Goal: Information Seeking & Learning: Learn about a topic

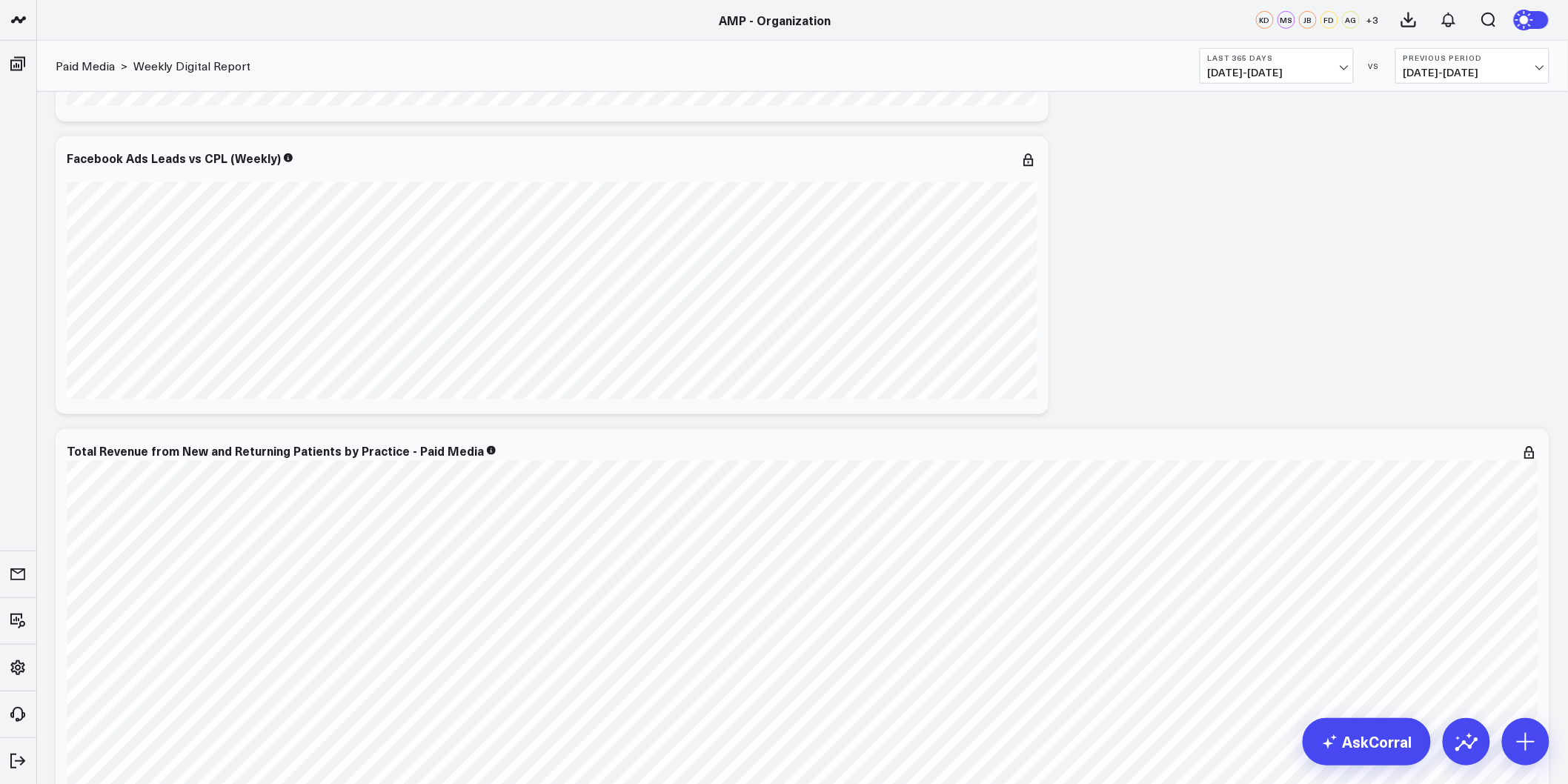
scroll to position [4954, 0]
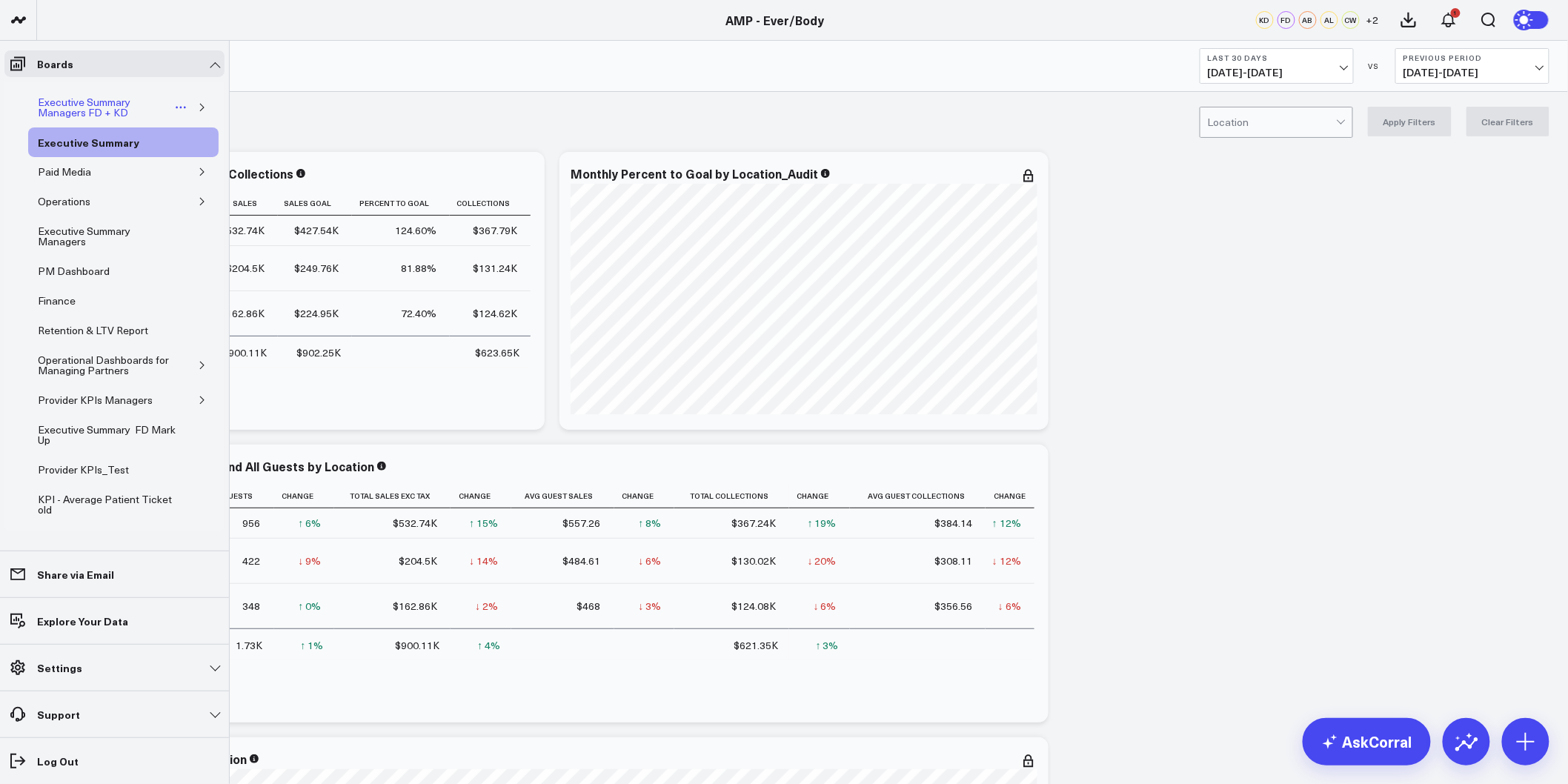
click at [92, 101] on div "Executive Summary Managers FD + KD" at bounding box center [103, 107] width 138 height 28
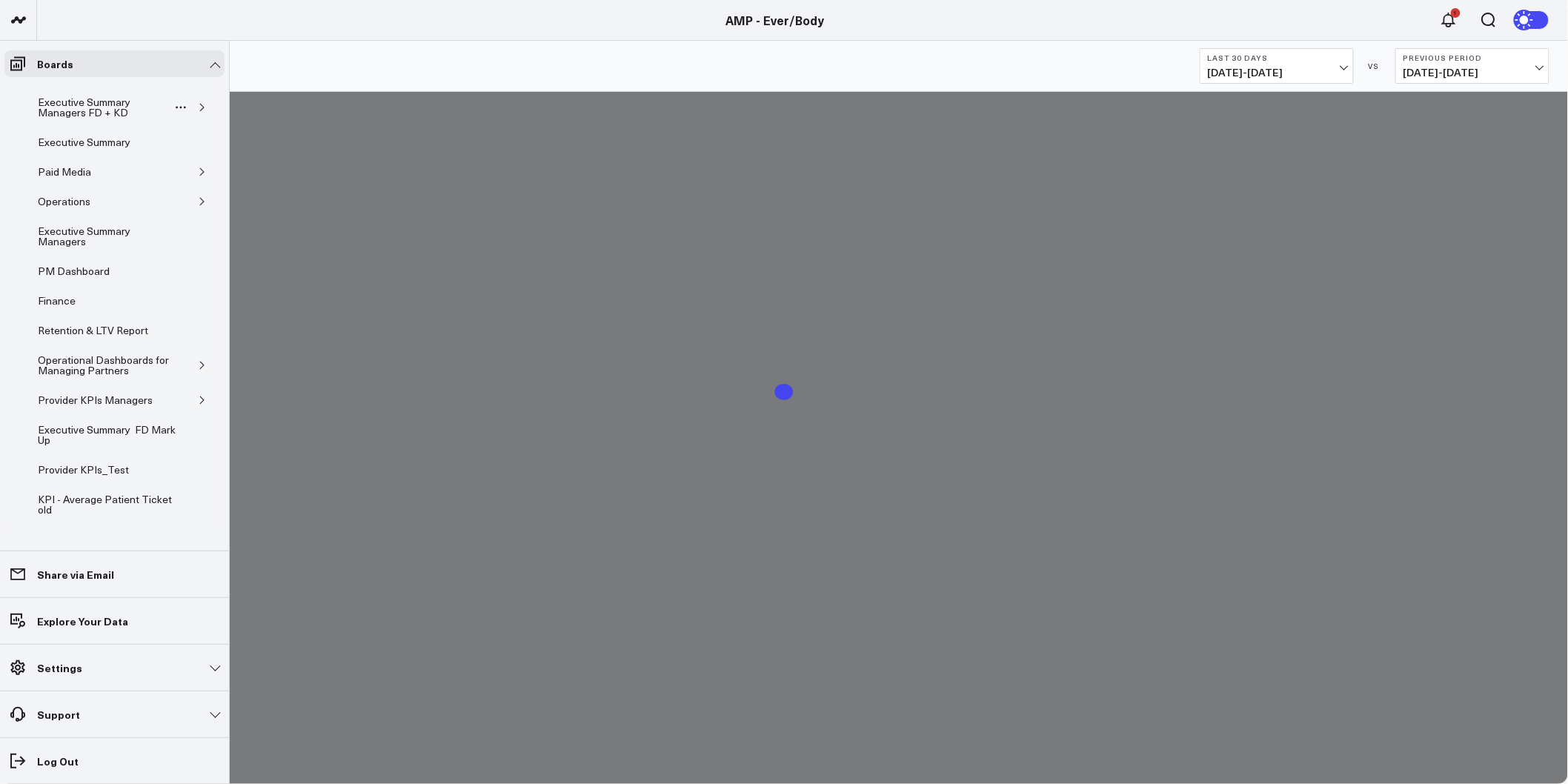
click at [201, 110] on button "button" at bounding box center [202, 107] width 15 height 15
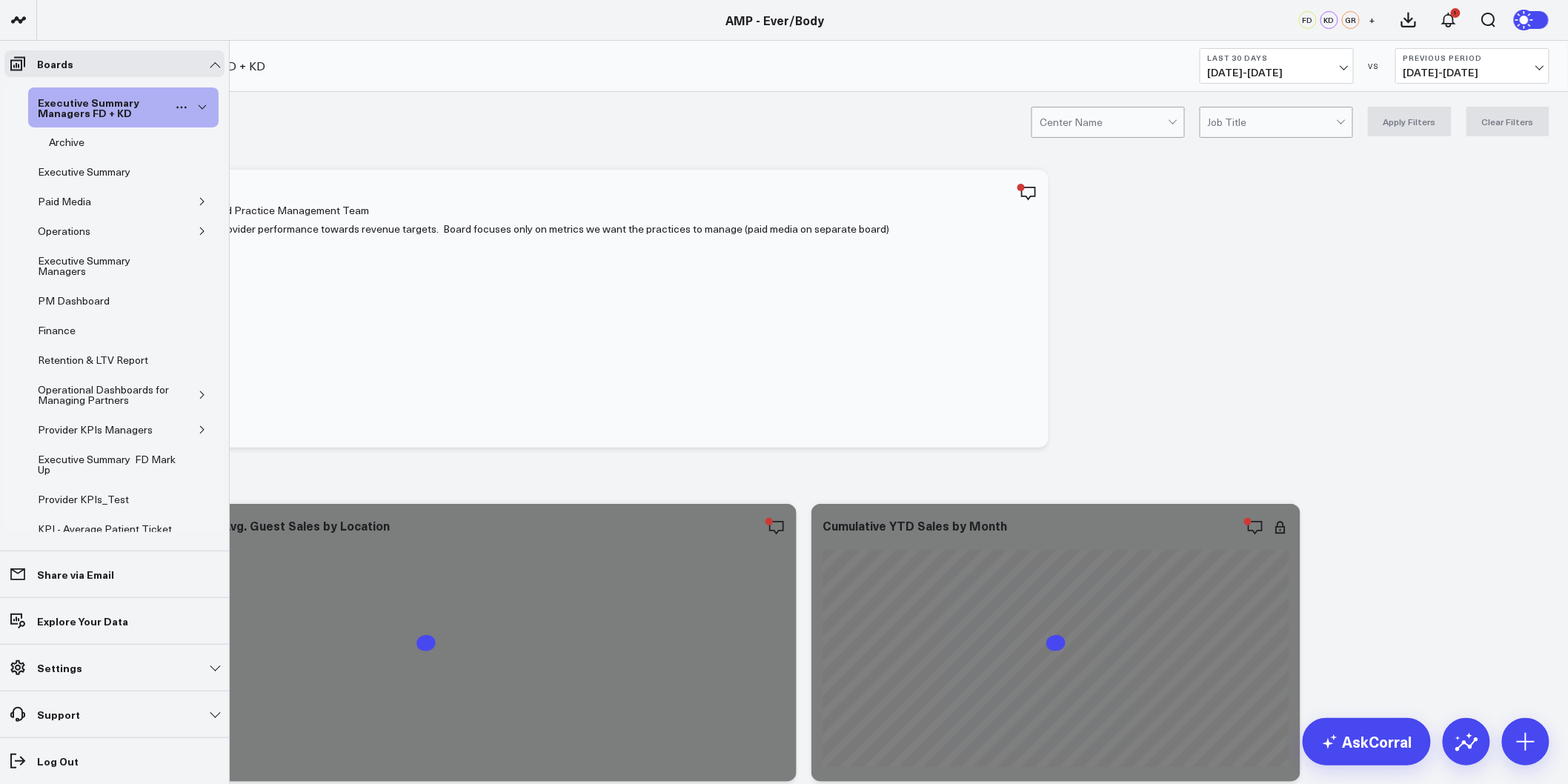
click at [198, 109] on icon "button" at bounding box center [202, 108] width 9 height 9
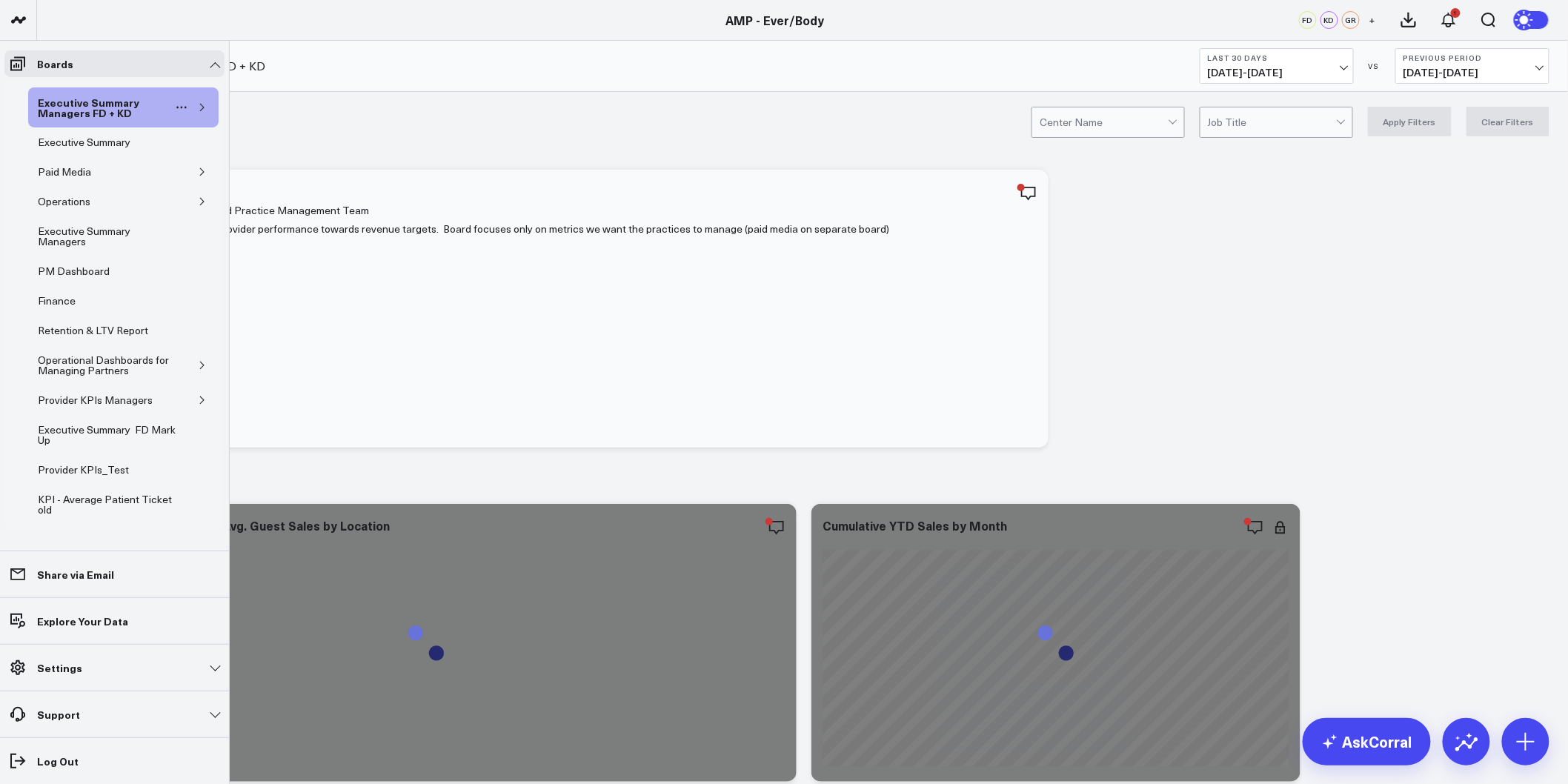
click at [198, 109] on icon "button" at bounding box center [202, 108] width 9 height 9
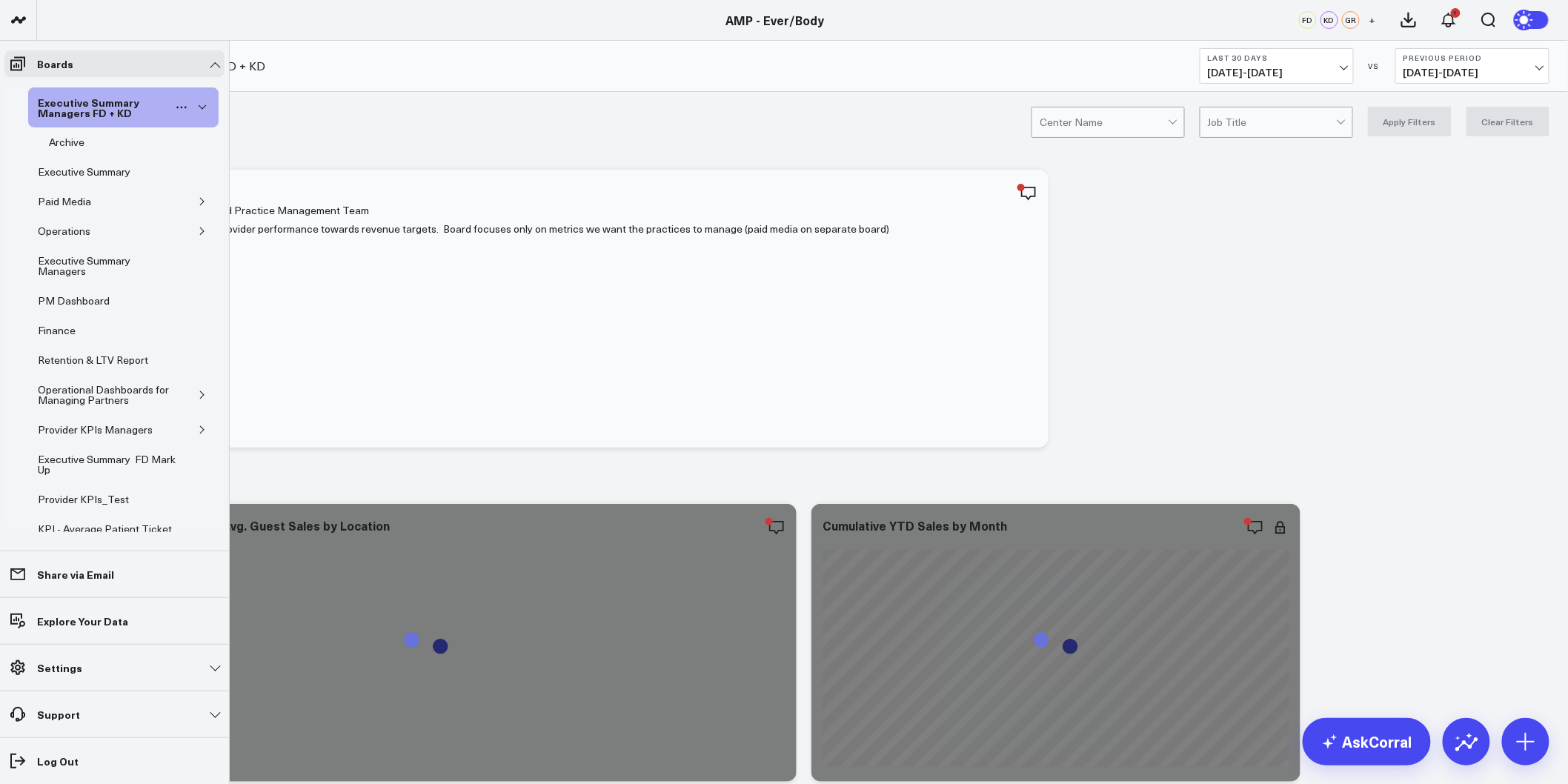
click at [198, 109] on icon "button" at bounding box center [202, 108] width 9 height 9
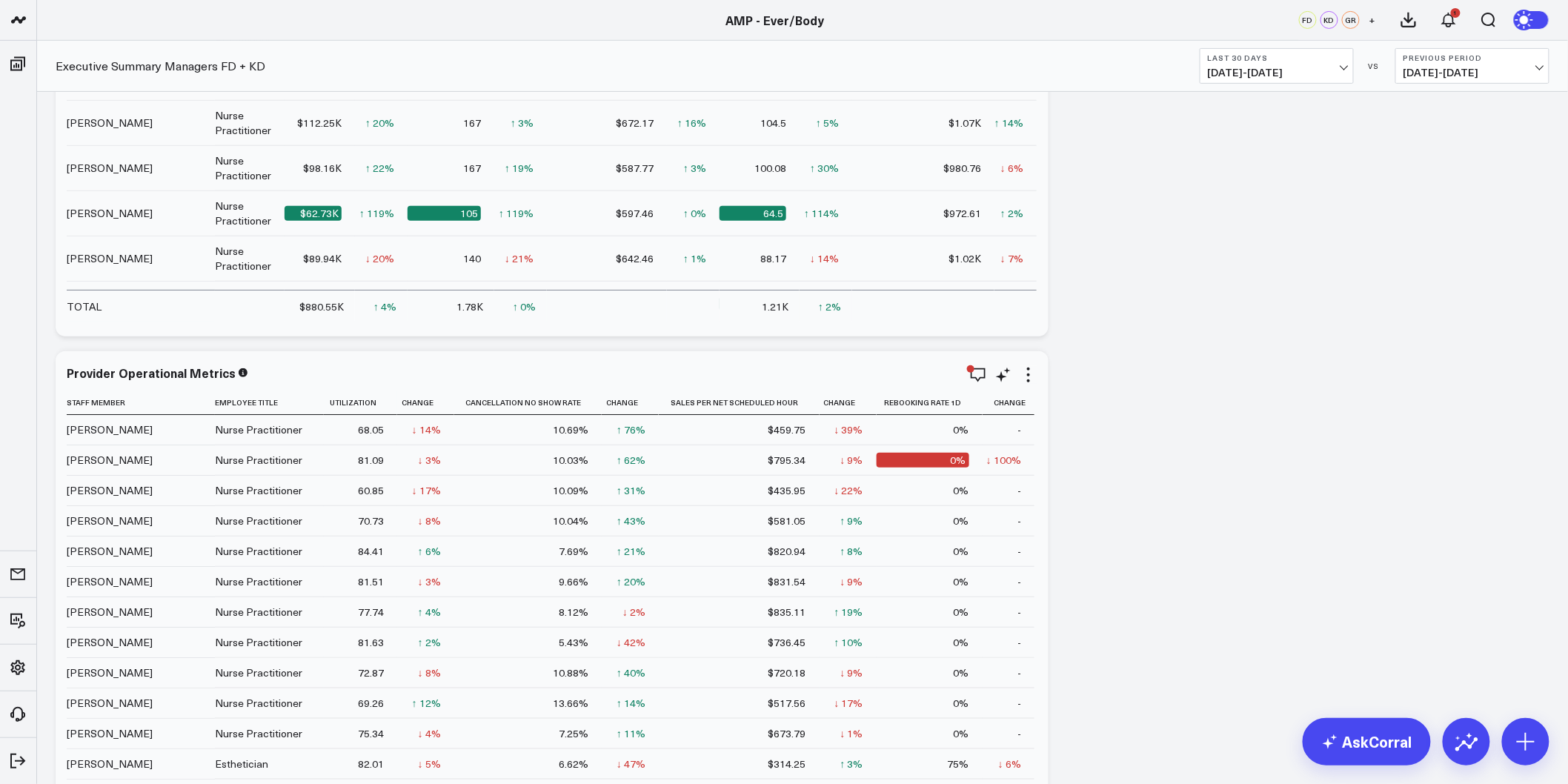
scroll to position [2634, 0]
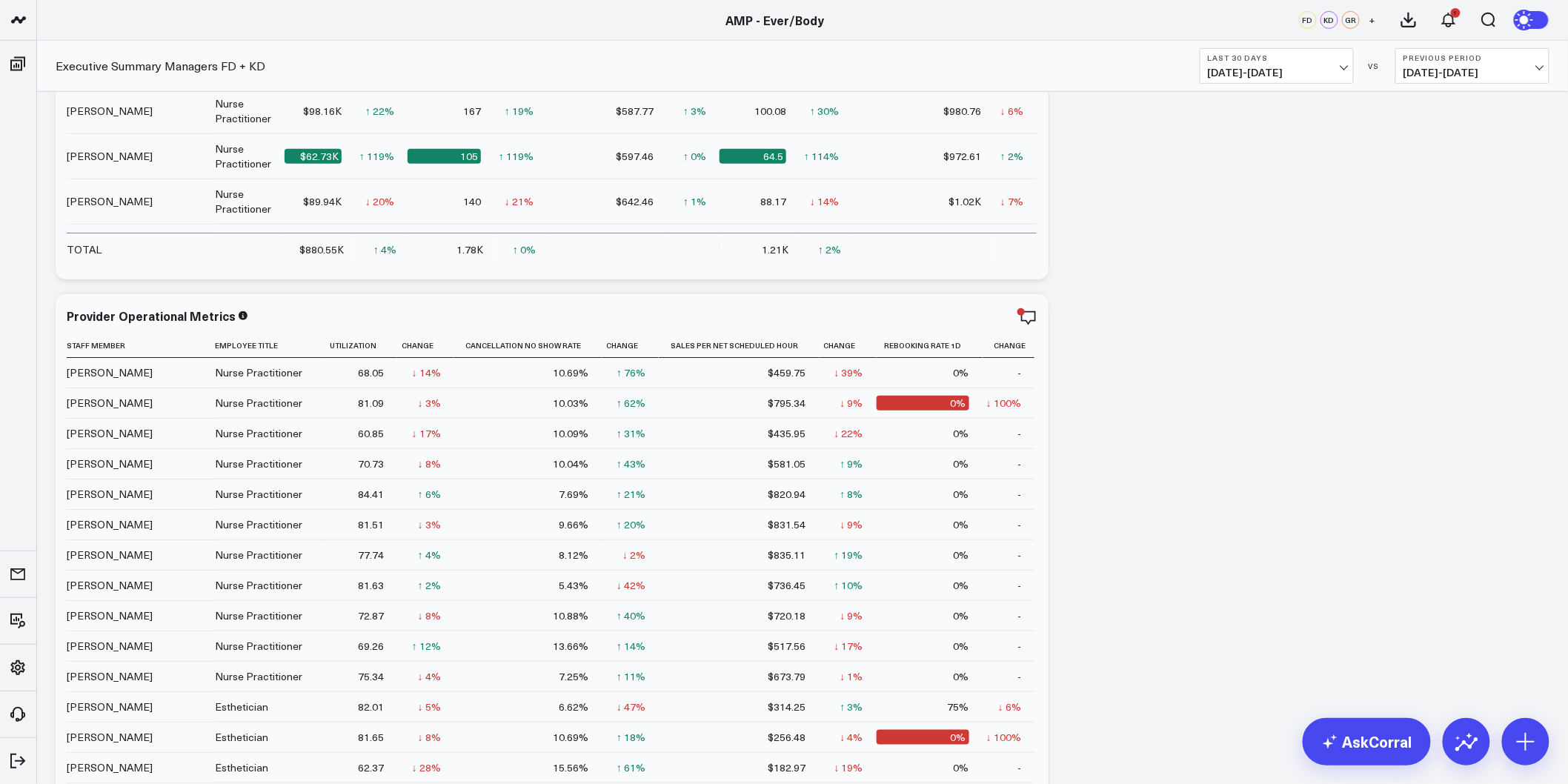
click at [1334, 58] on b "Last 30 Days" at bounding box center [1276, 58] width 138 height 9
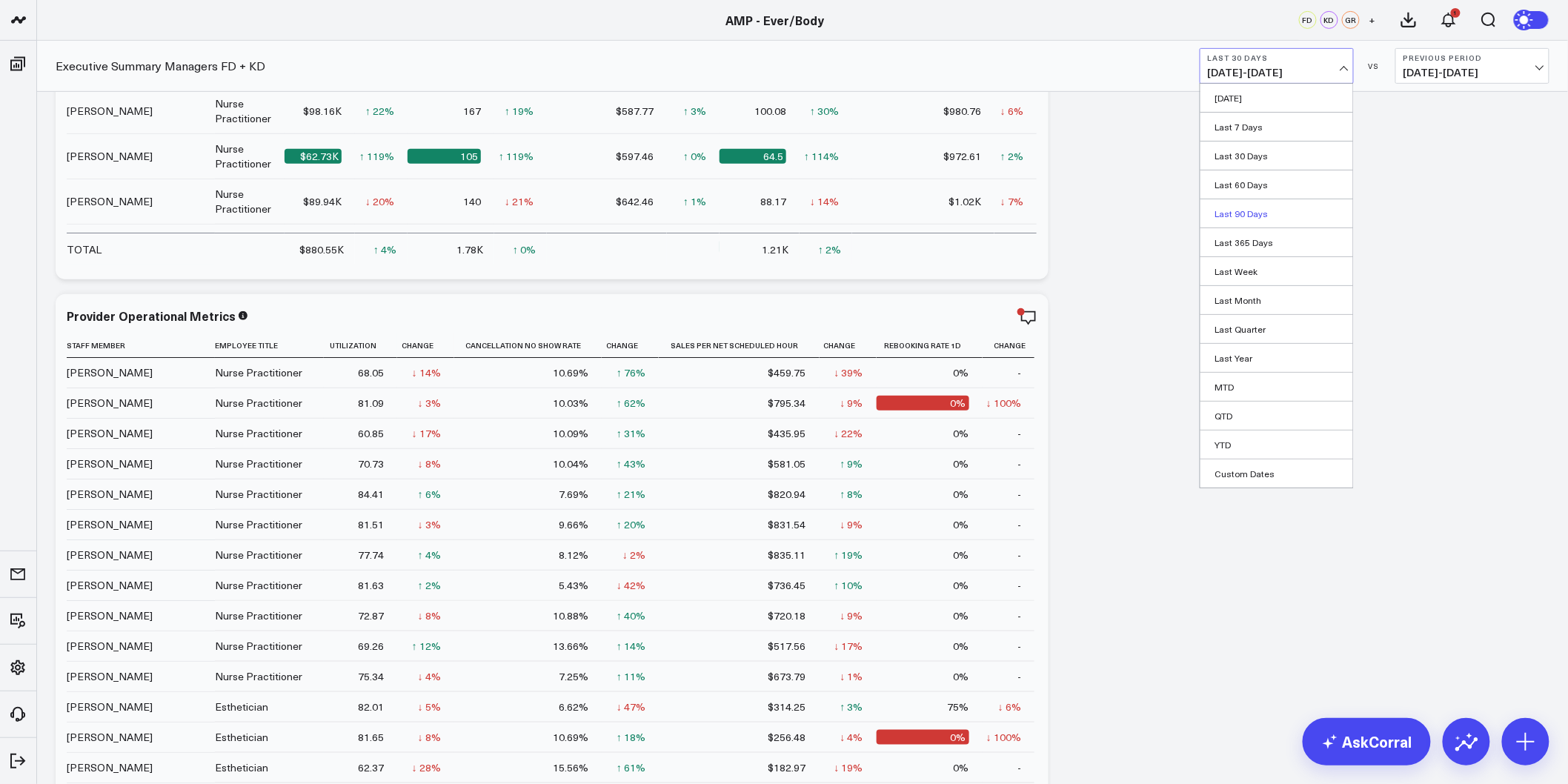
click at [1256, 212] on link "Last 90 Days" at bounding box center [1277, 213] width 153 height 28
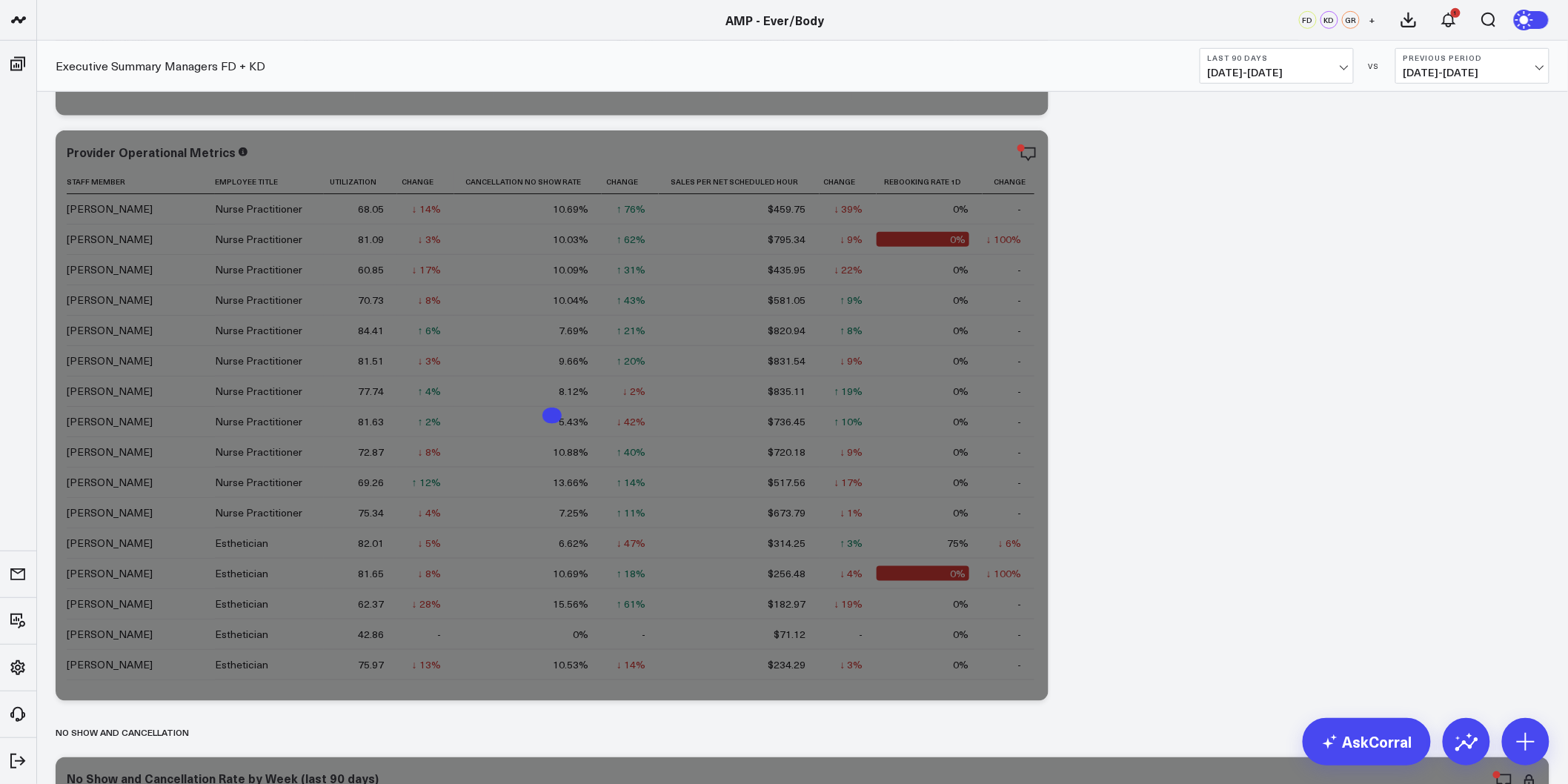
scroll to position [2799, 0]
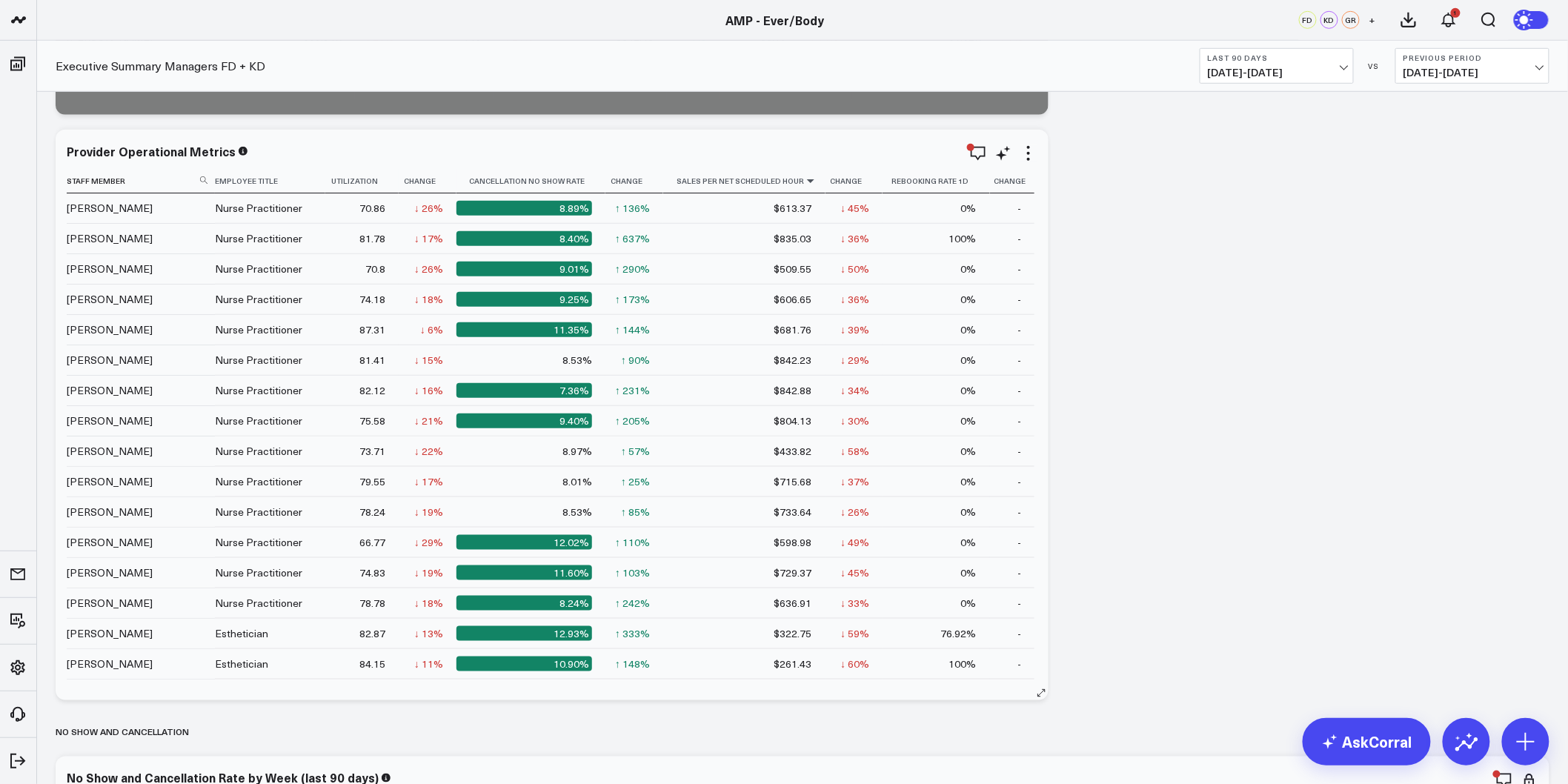
click at [805, 178] on icon at bounding box center [810, 181] width 12 height 9
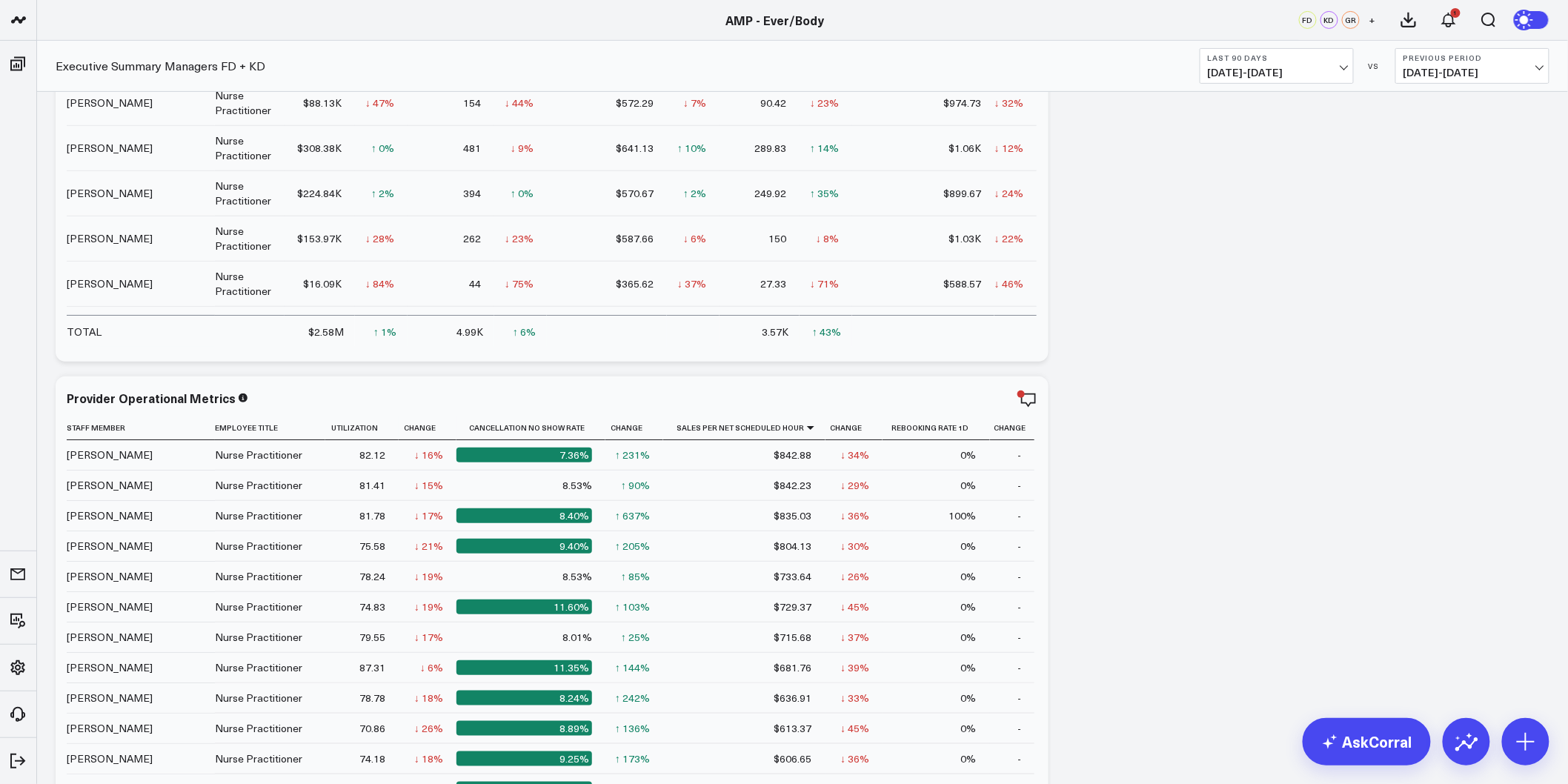
scroll to position [2223, 0]
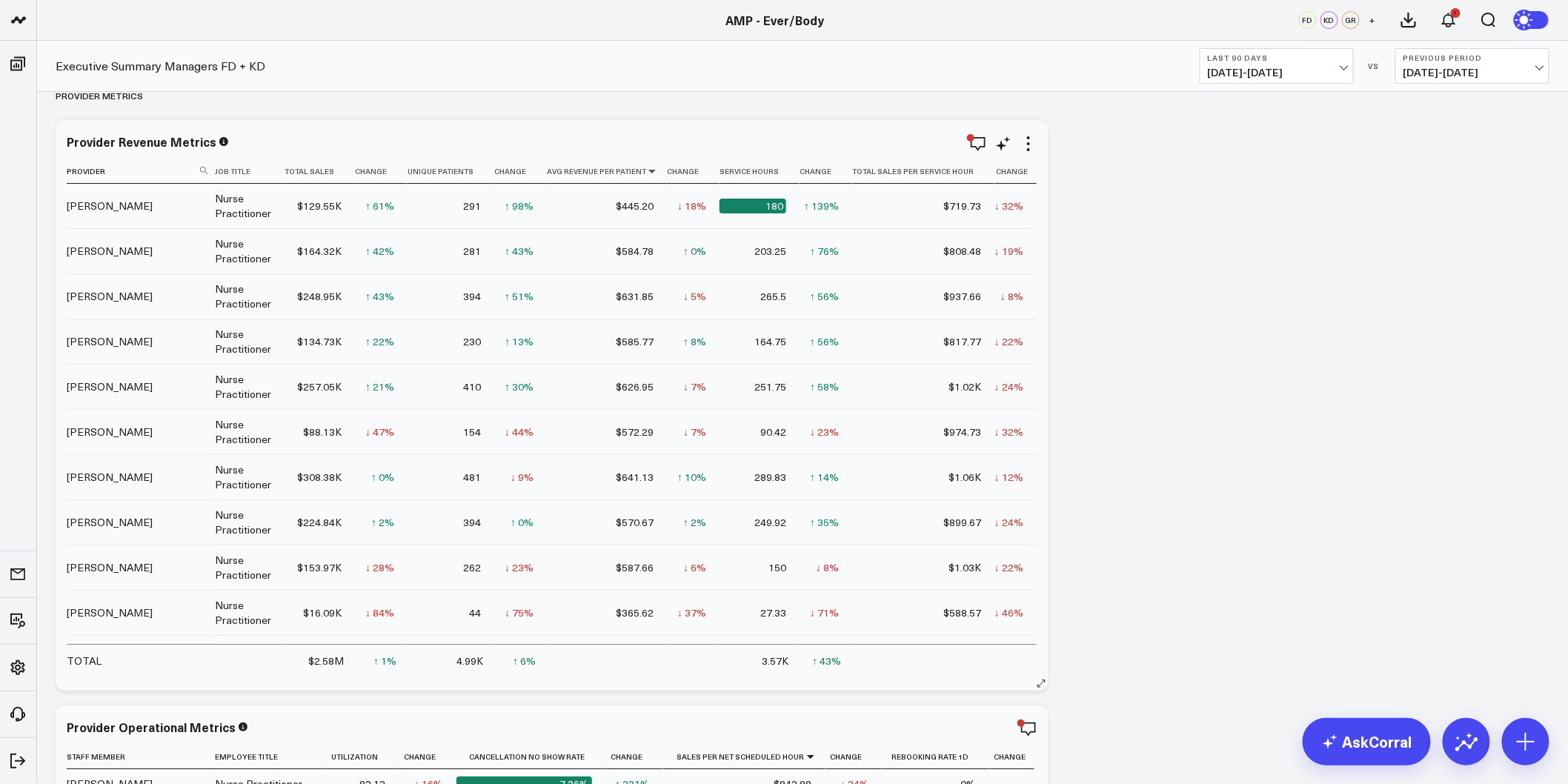
click at [649, 173] on icon at bounding box center [652, 171] width 12 height 9
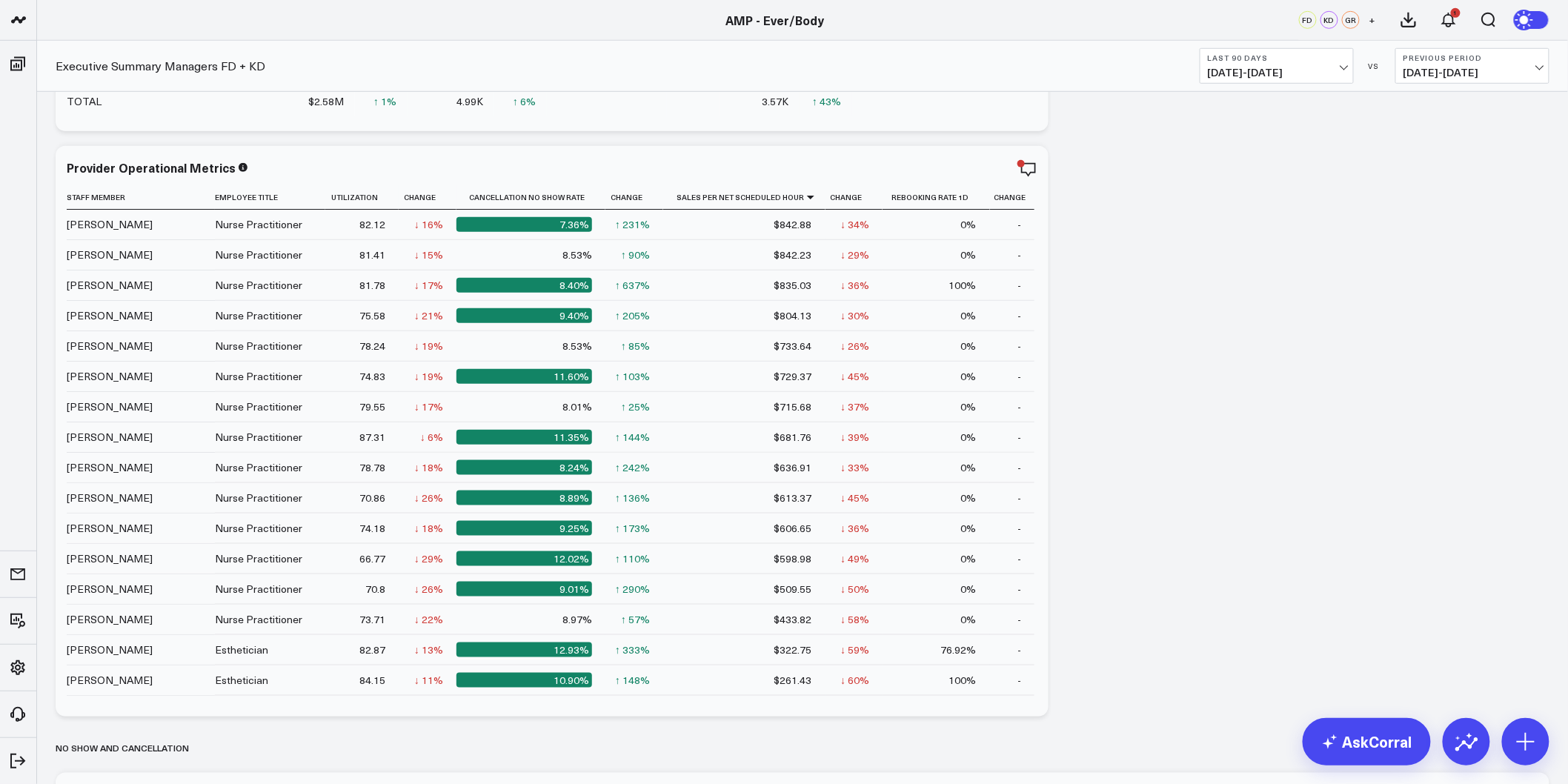
scroll to position [2799, 0]
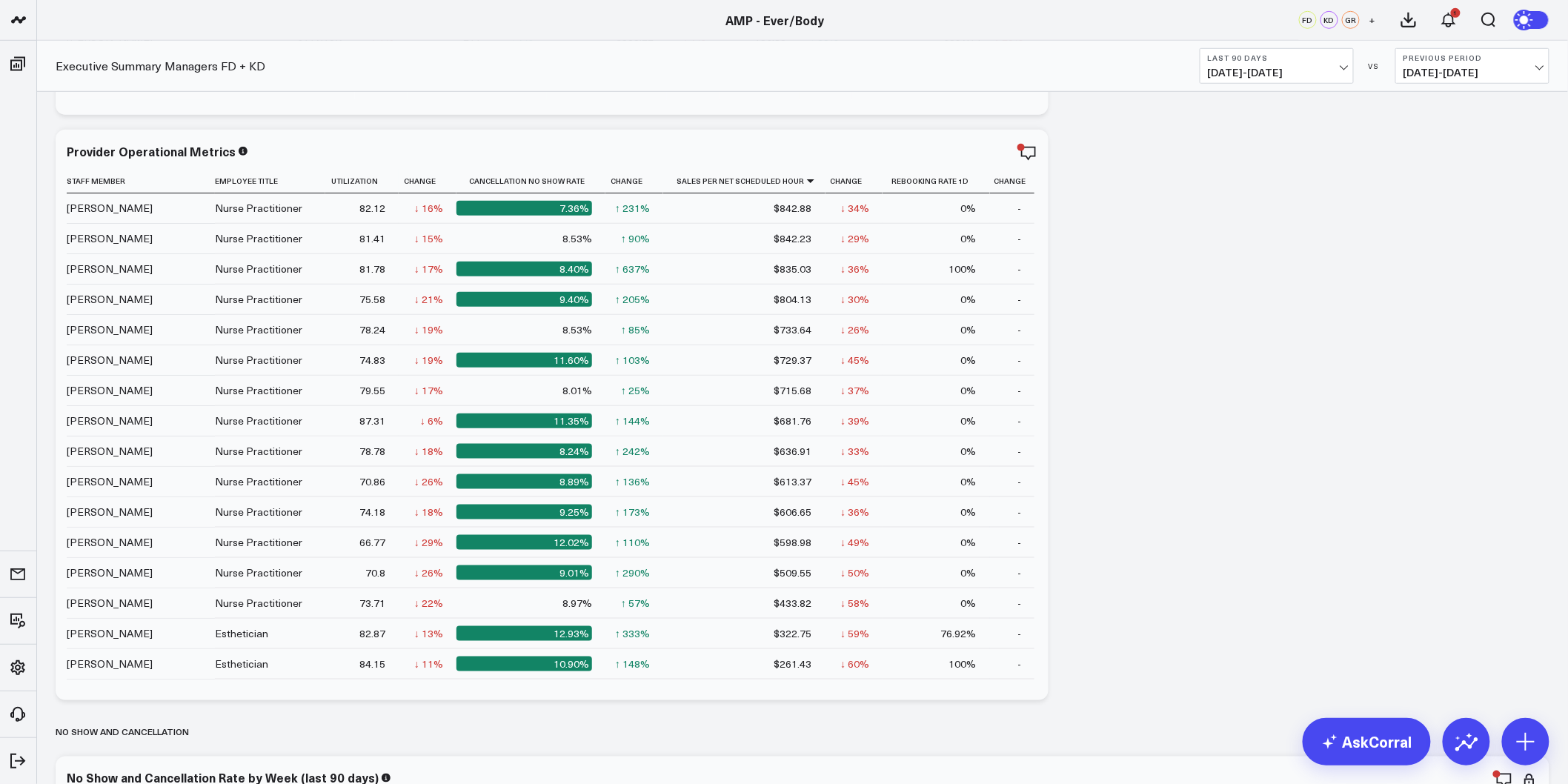
click at [1361, 65] on div "VS" at bounding box center [1374, 66] width 27 height 9
click at [1349, 63] on button "Last 90 Days 07/08/25 - 10/05/25" at bounding box center [1277, 66] width 154 height 35
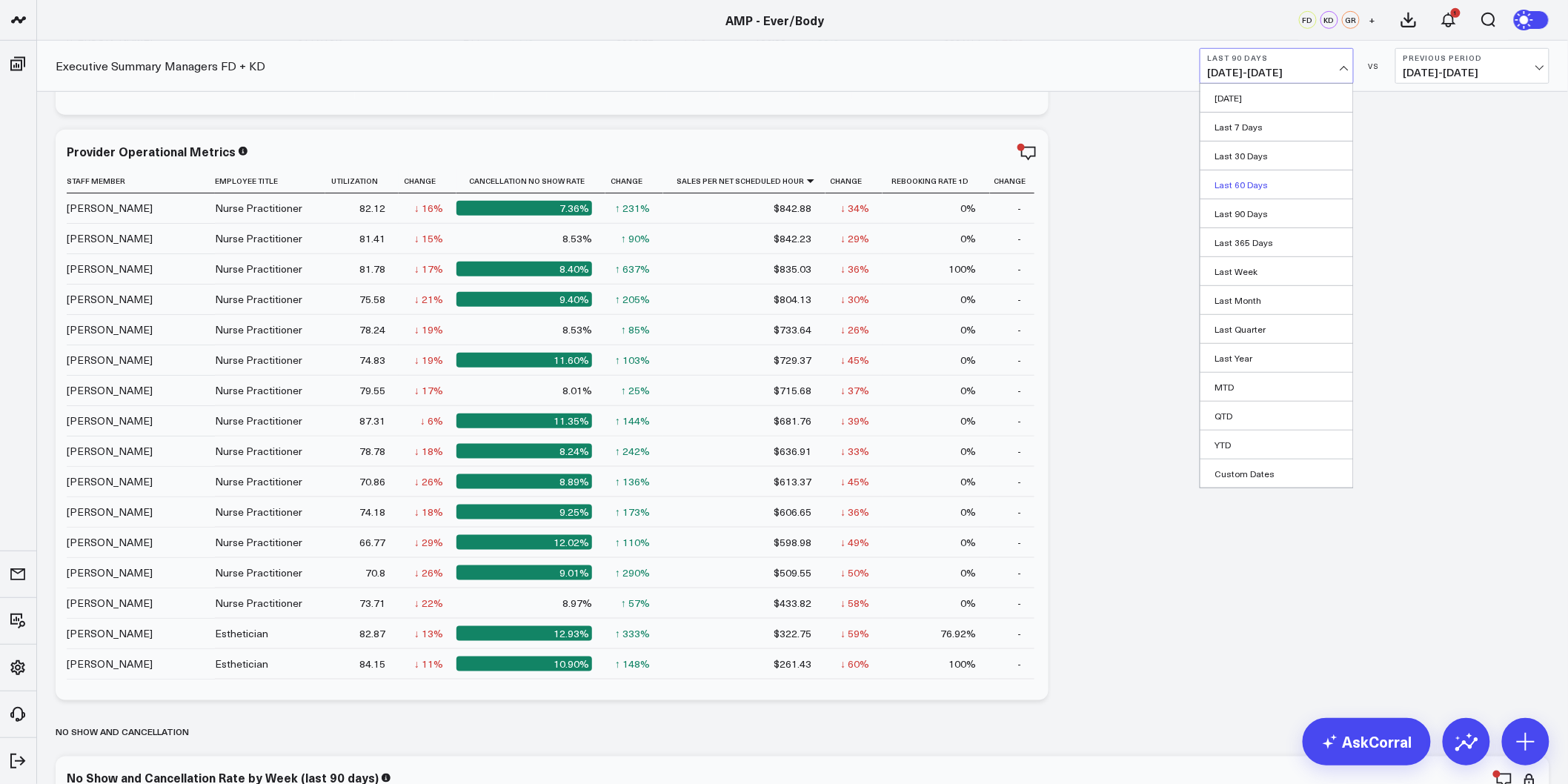
click at [1263, 188] on link "Last 60 Days" at bounding box center [1277, 184] width 153 height 28
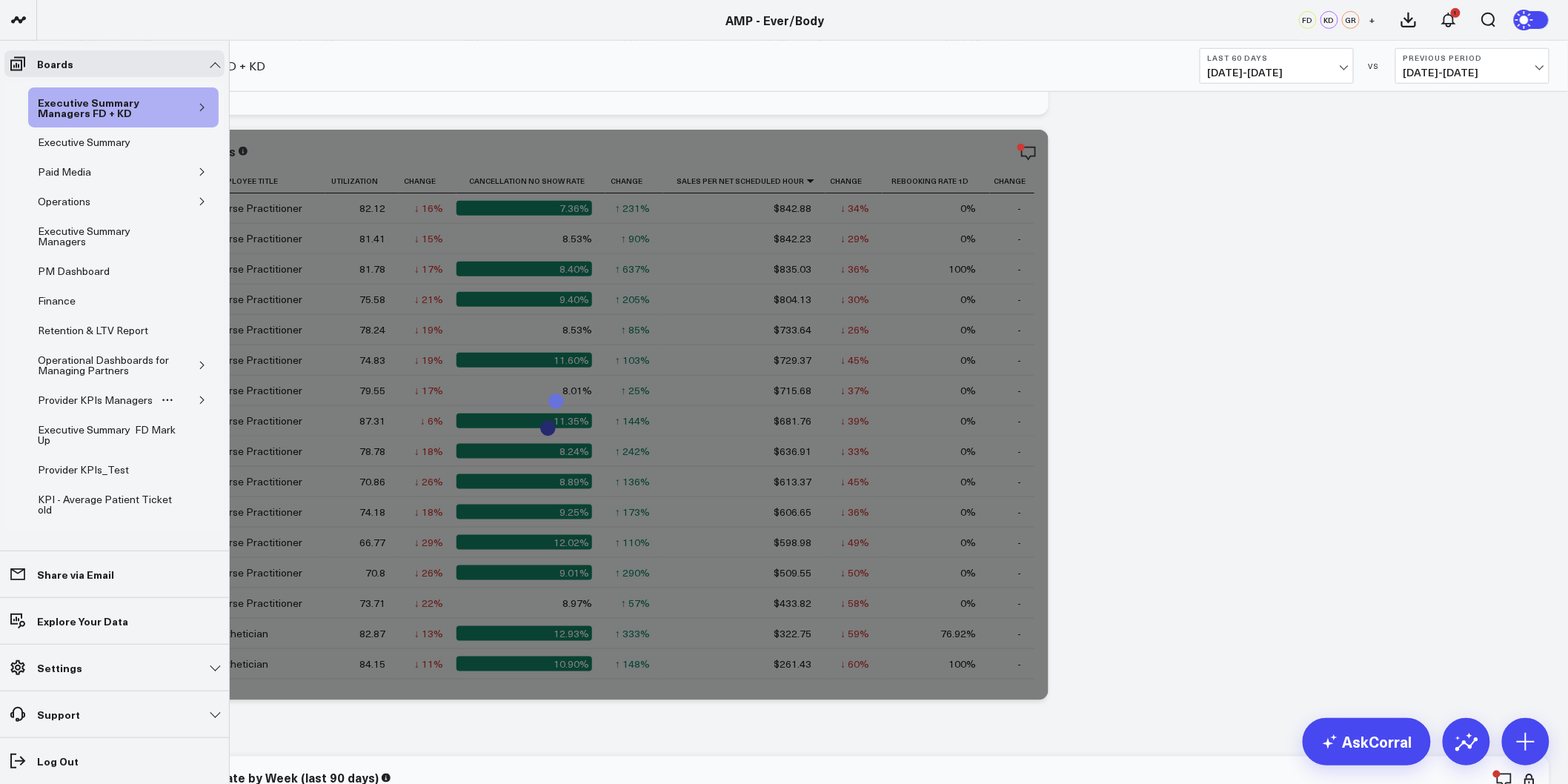
click at [198, 401] on icon "button" at bounding box center [202, 400] width 9 height 9
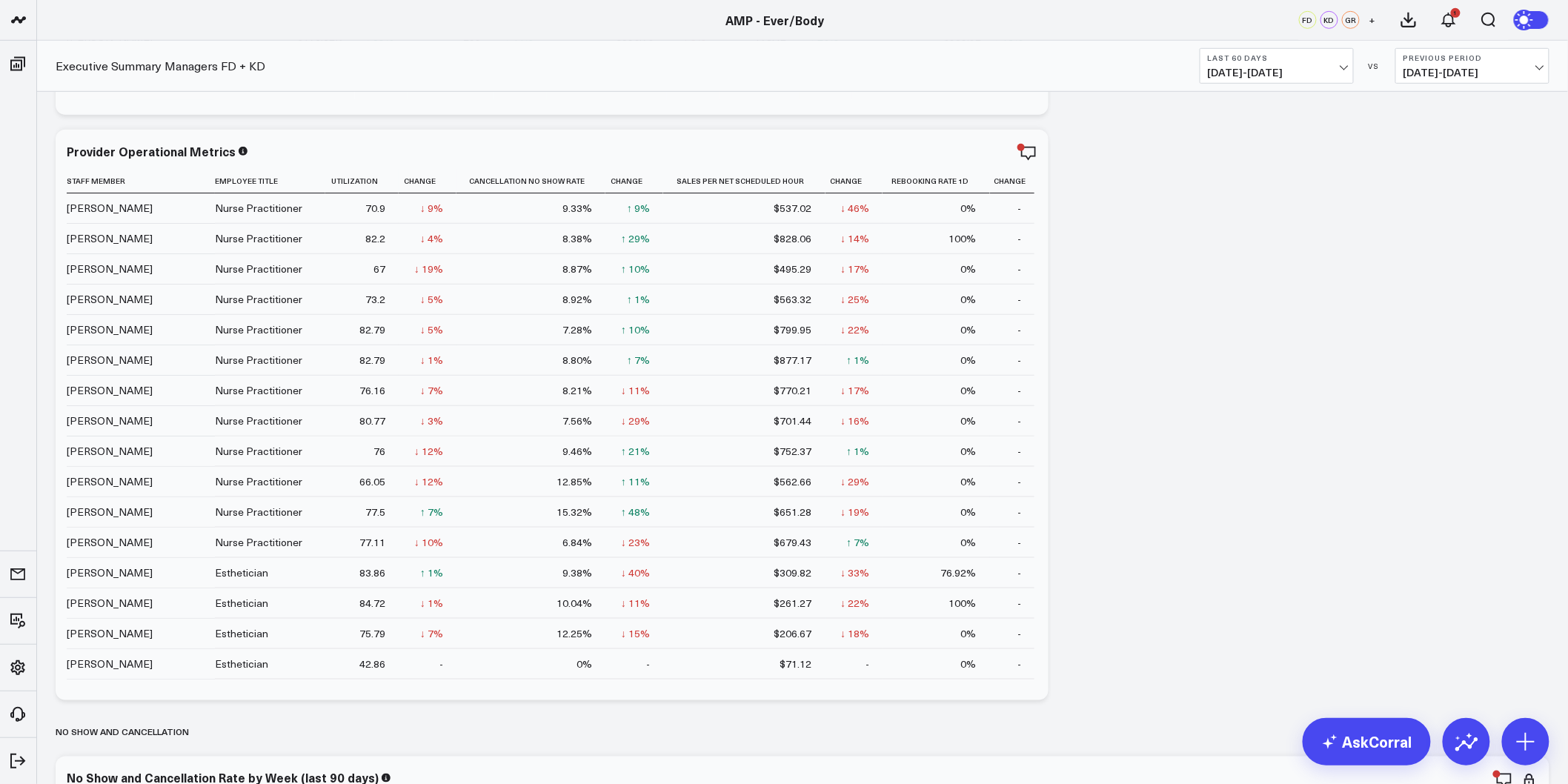
click at [1325, 79] on button "Last 60 Days 08/07/25 - 10/05/25" at bounding box center [1277, 66] width 154 height 35
click at [1490, 77] on span "06/08/25 - 08/06/25" at bounding box center [1472, 72] width 138 height 12
click at [1425, 128] on link "MoM" at bounding box center [1472, 127] width 153 height 28
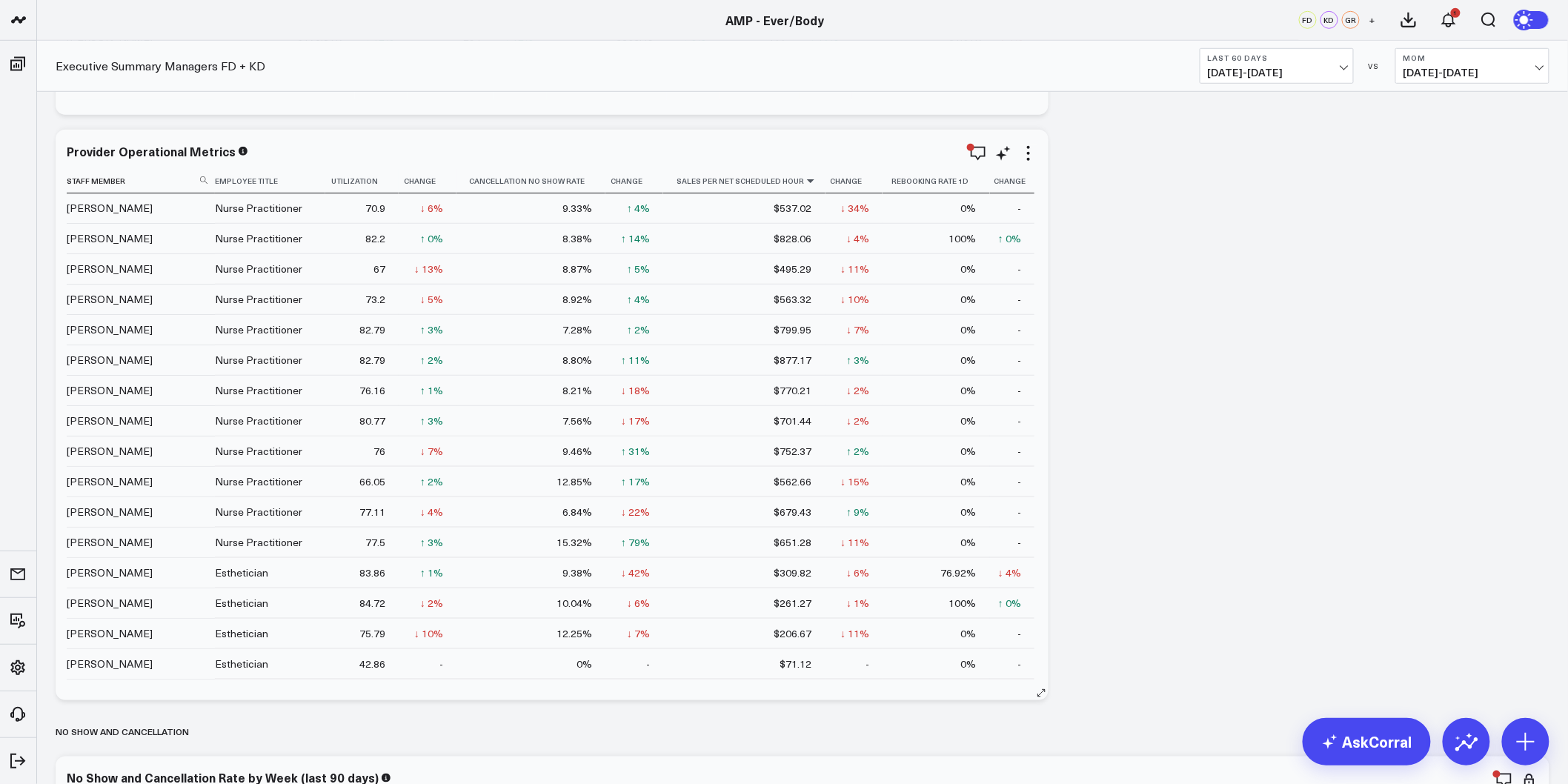
click at [805, 182] on icon at bounding box center [810, 181] width 12 height 9
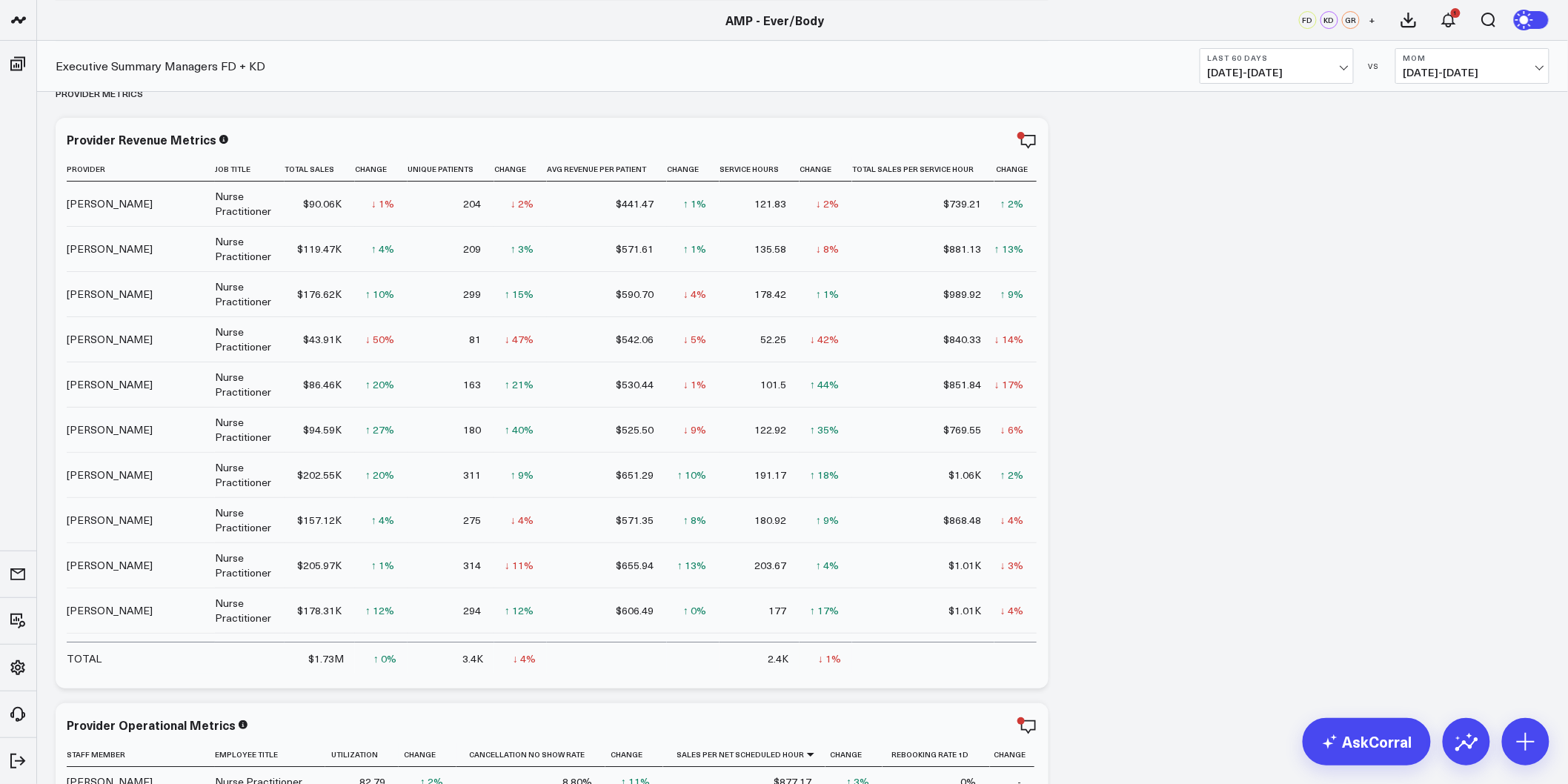
scroll to position [2223, 0]
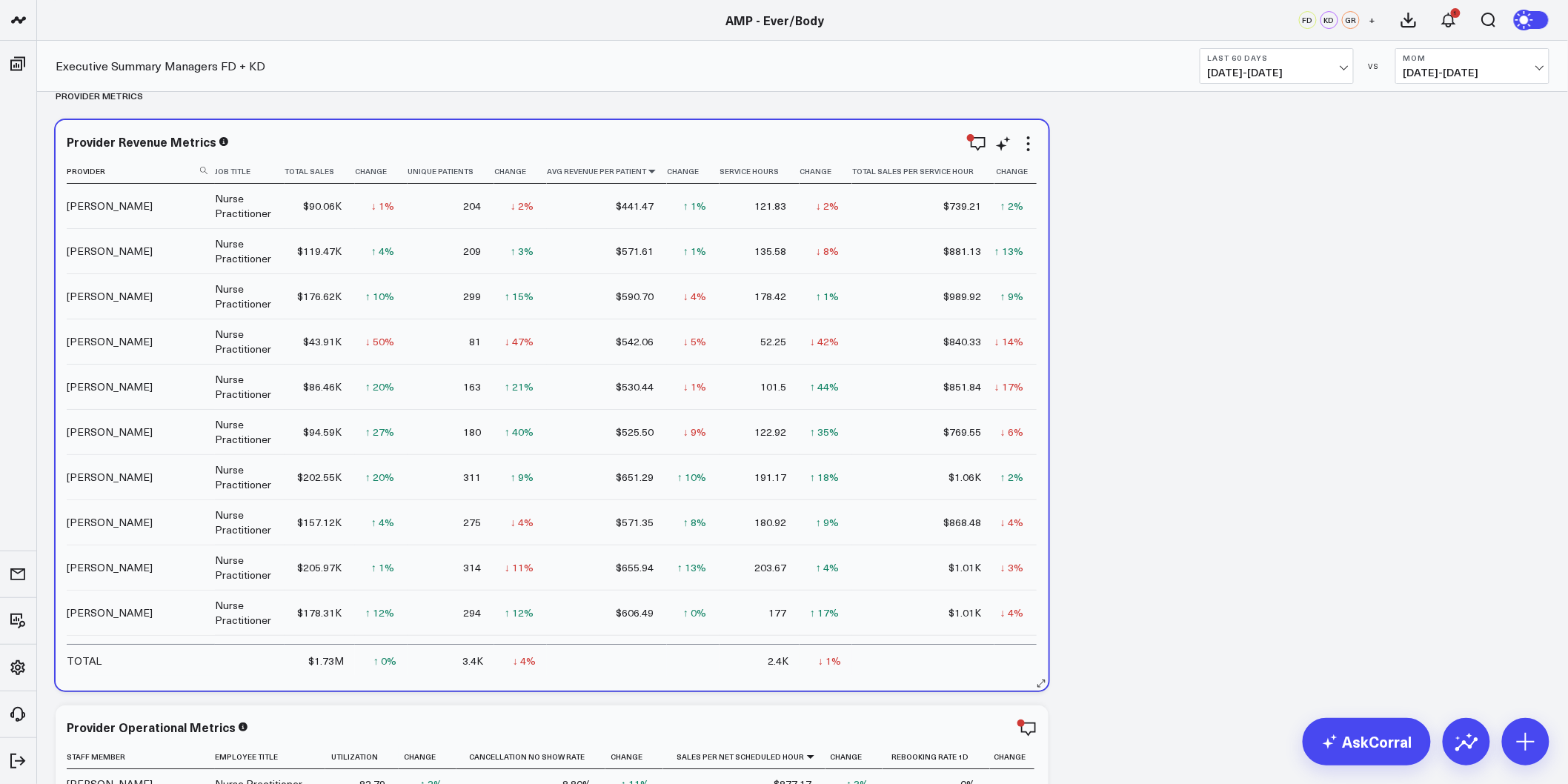
click at [647, 168] on icon at bounding box center [652, 171] width 12 height 9
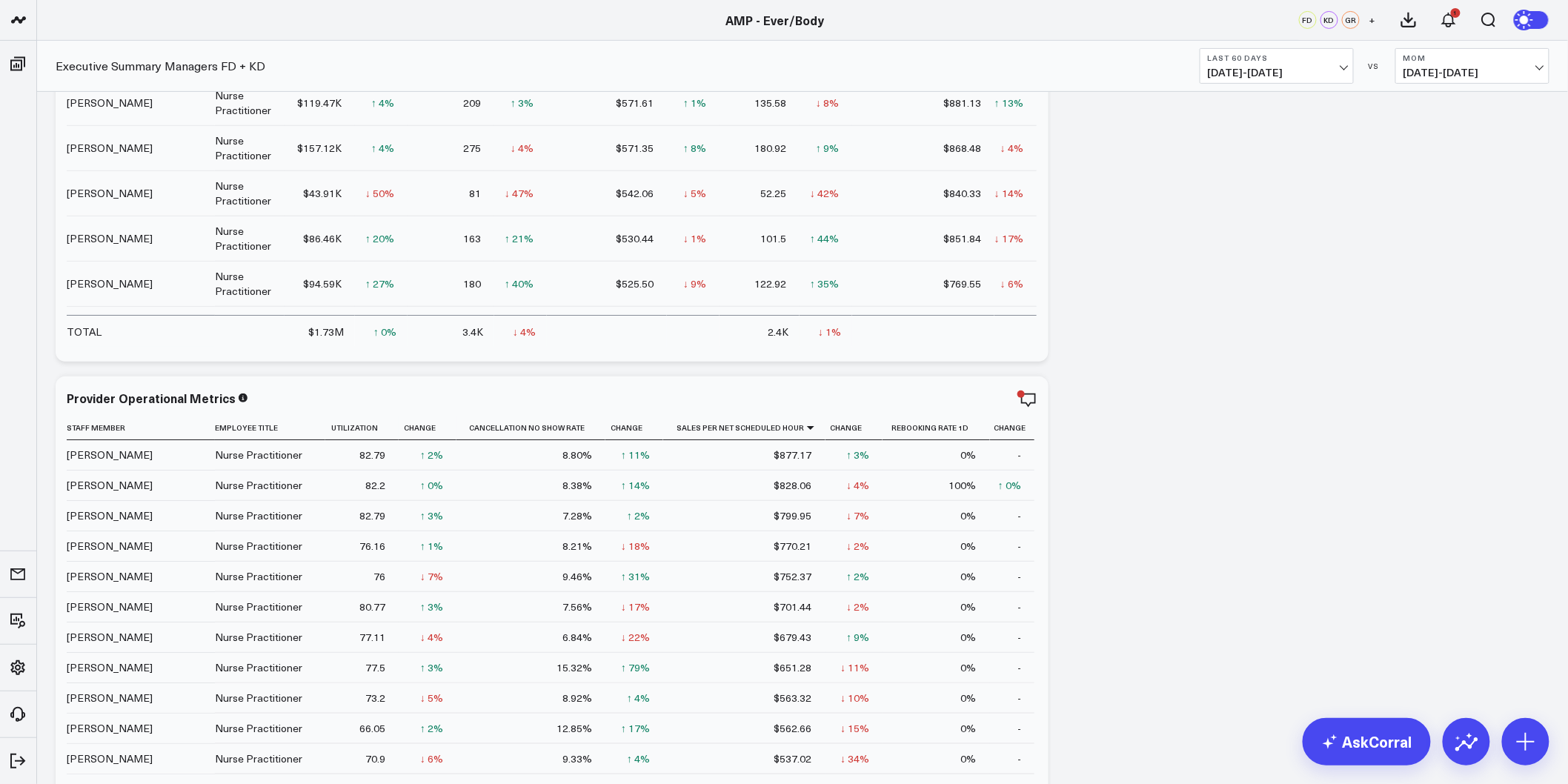
scroll to position [2716, 0]
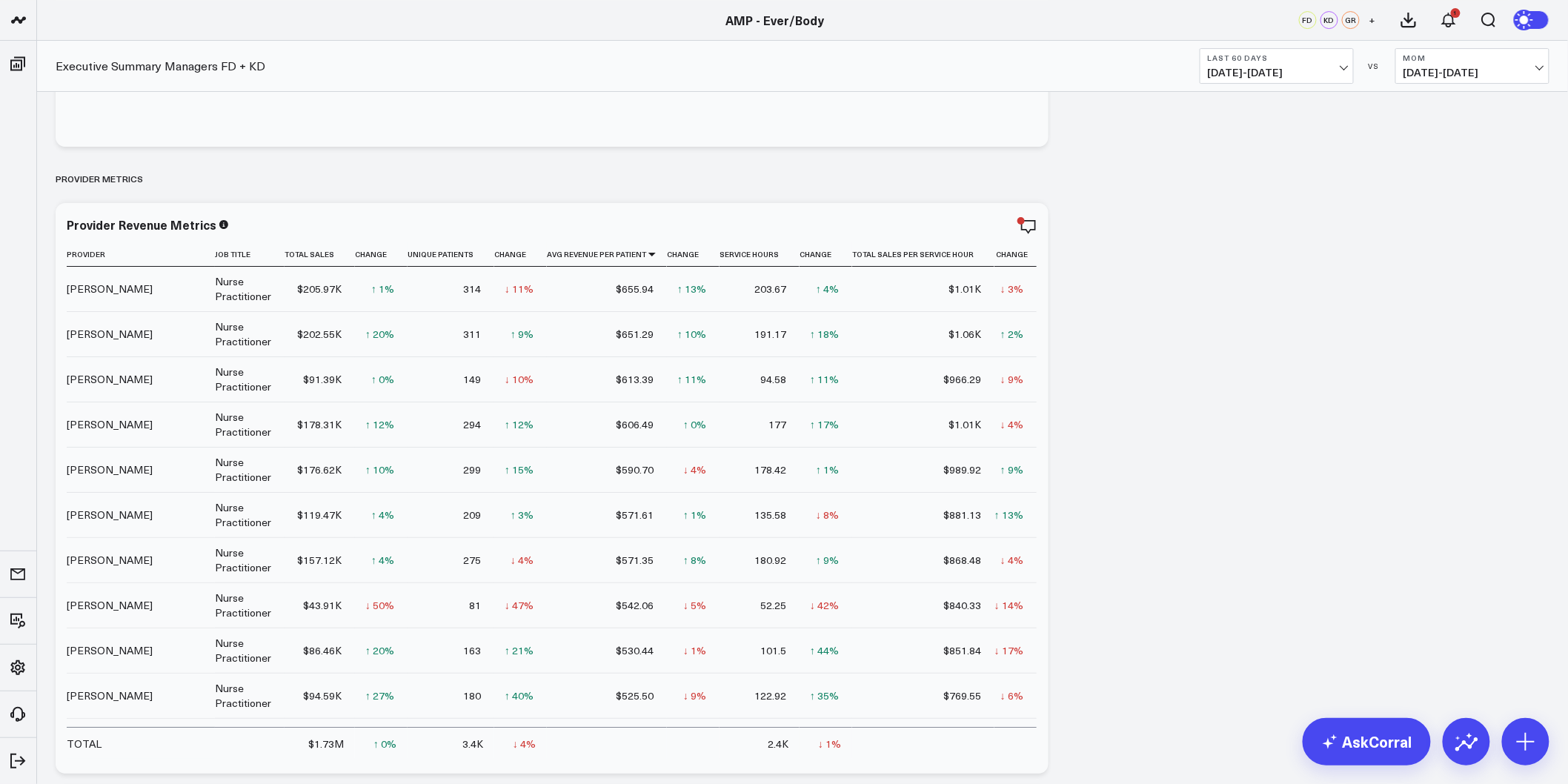
scroll to position [2223, 0]
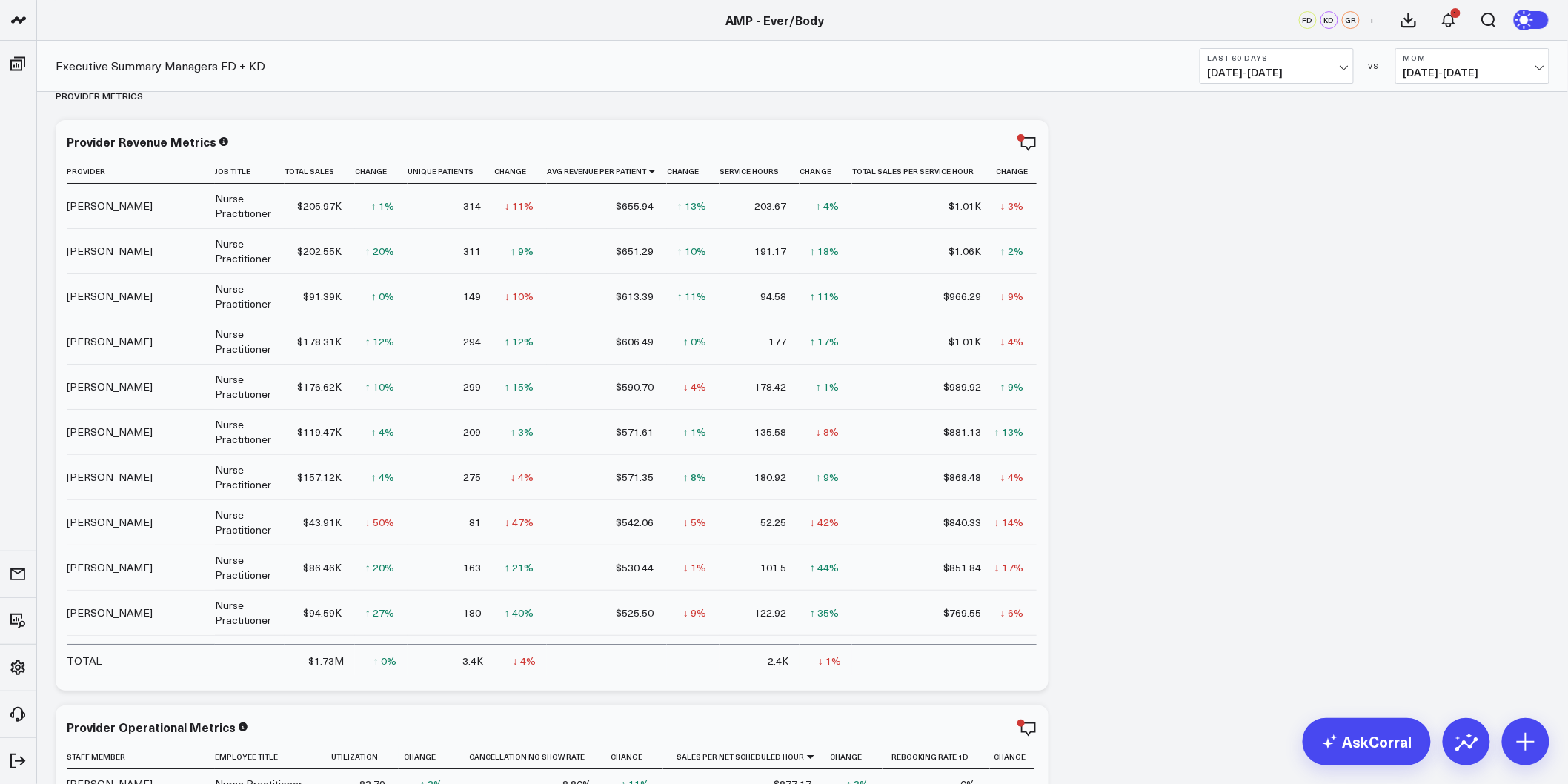
click at [1346, 76] on button "Last 60 Days 08/07/25 - 10/05/25" at bounding box center [1277, 66] width 154 height 35
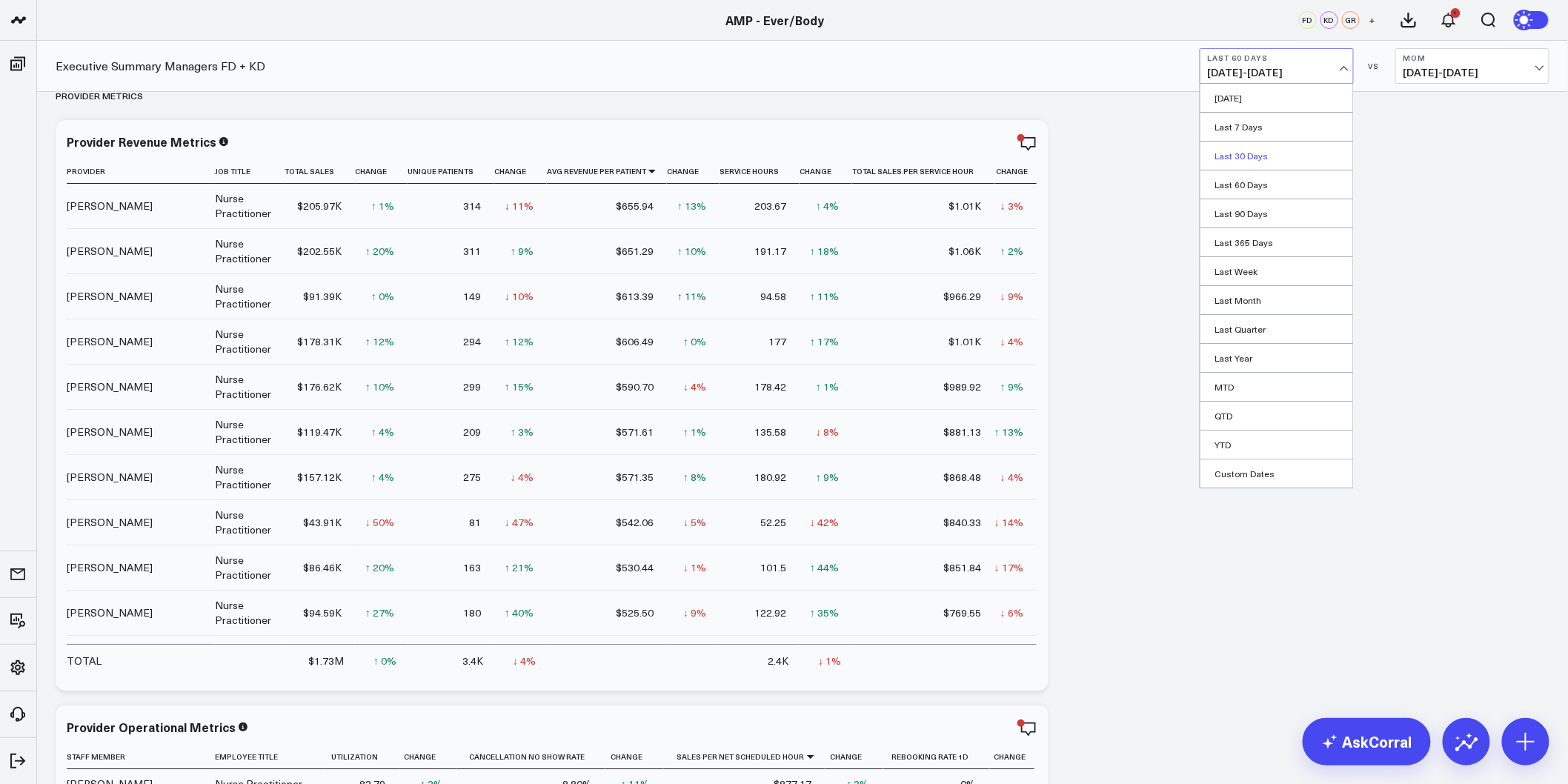
click at [1277, 164] on link "Last 30 Days" at bounding box center [1277, 155] width 153 height 28
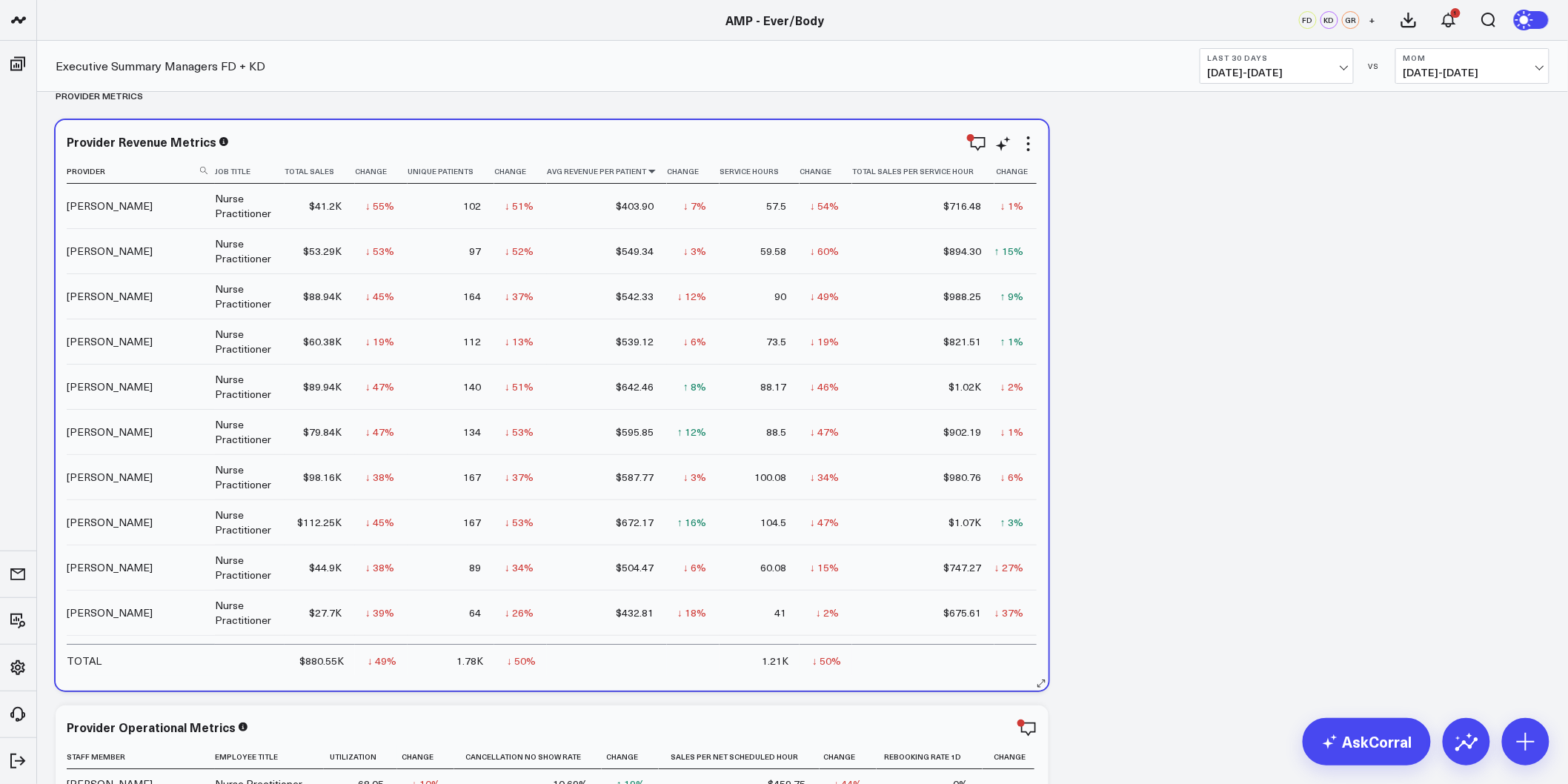
click at [650, 171] on icon at bounding box center [652, 171] width 12 height 9
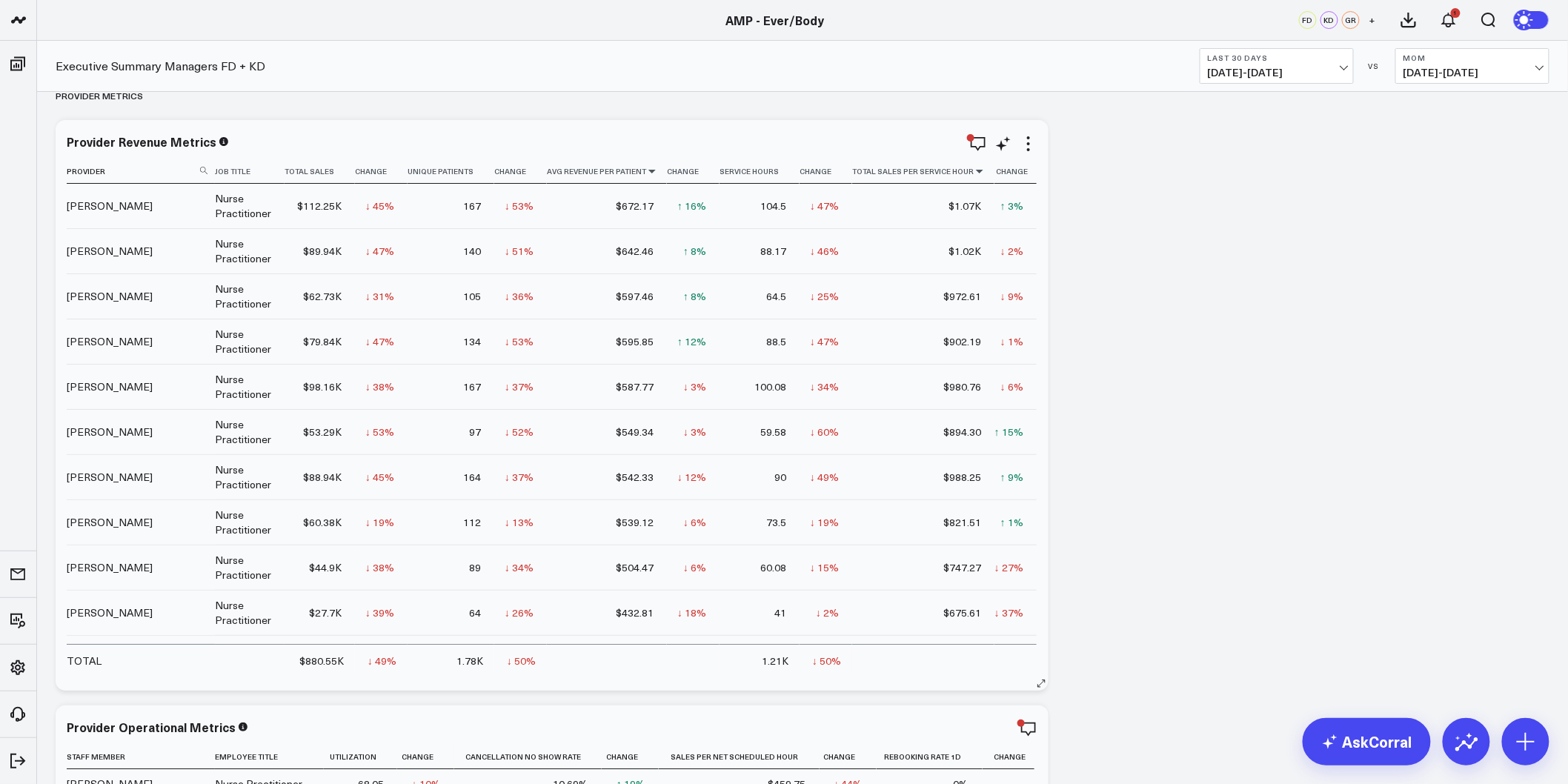
click at [974, 171] on icon at bounding box center [979, 171] width 12 height 9
click at [1327, 83] on button "Last 30 Days 09/06/25 - 10/05/25" at bounding box center [1277, 66] width 154 height 35
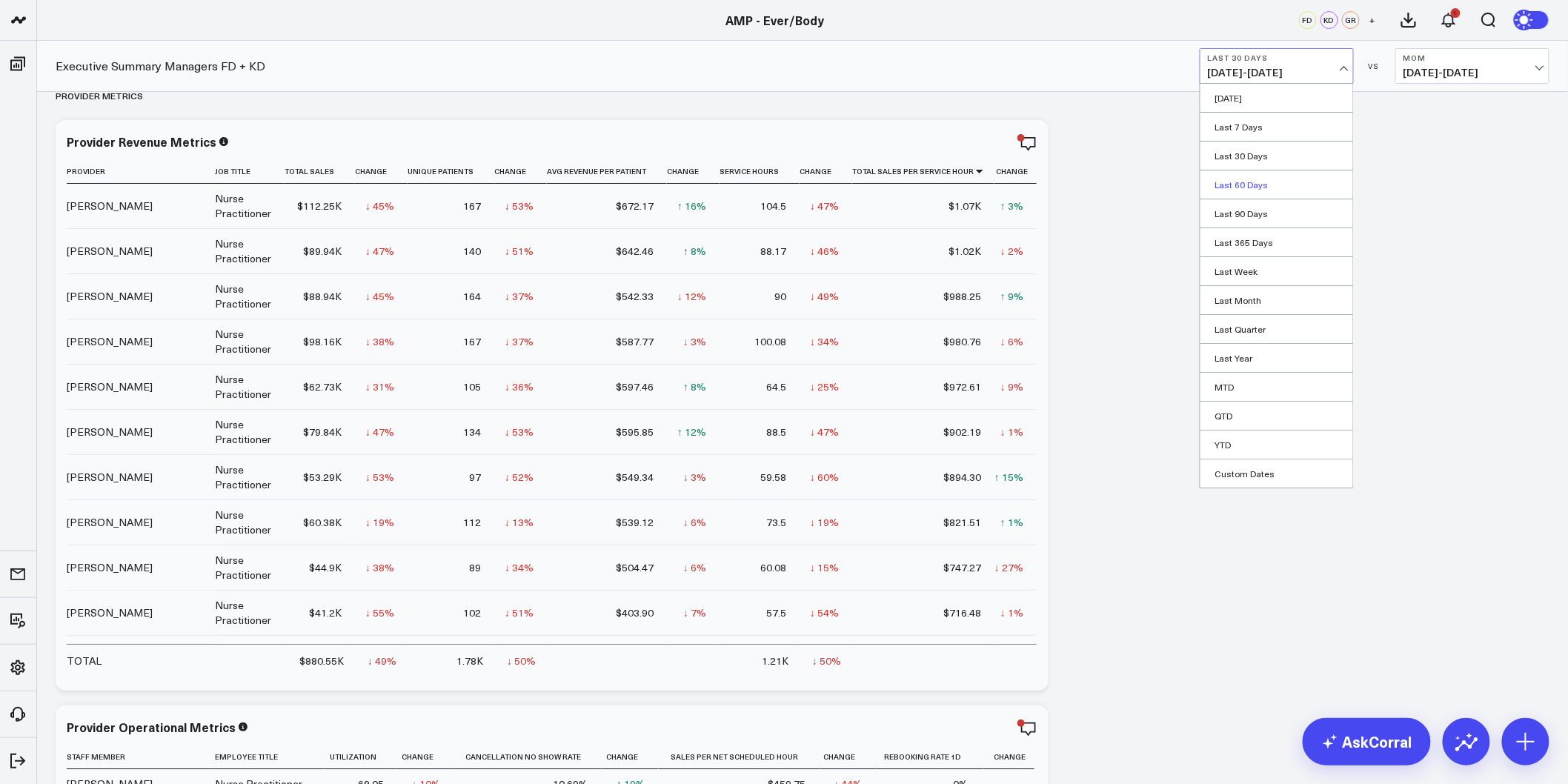
click at [1234, 188] on link "Last 60 Days" at bounding box center [1277, 184] width 153 height 28
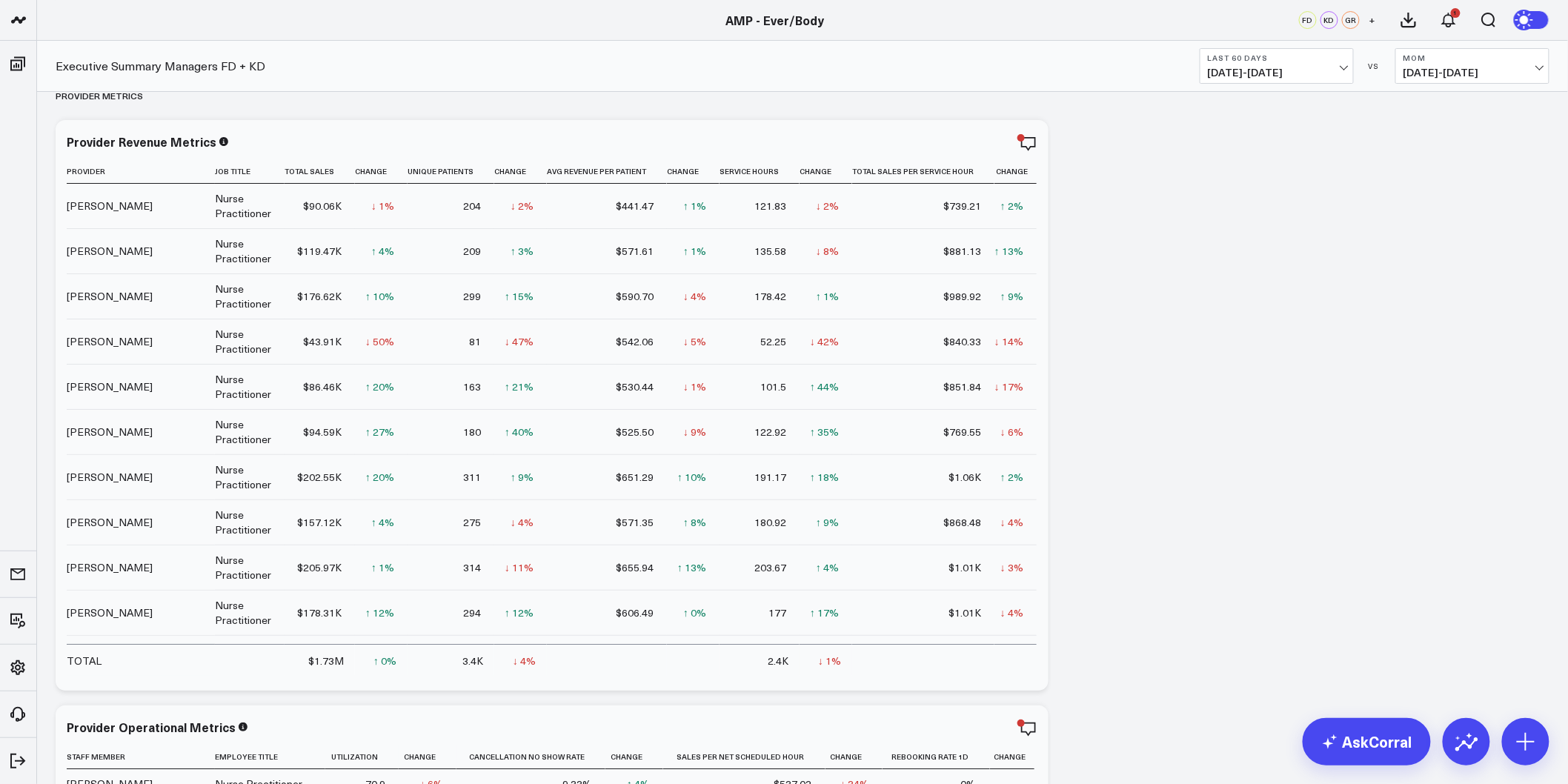
click at [1517, 71] on span "07/07/25 - 09/05/25" at bounding box center [1472, 72] width 138 height 12
click at [1440, 100] on link "Previous Period" at bounding box center [1472, 98] width 153 height 28
click at [531, 173] on icon at bounding box center [531, 171] width 12 height 9
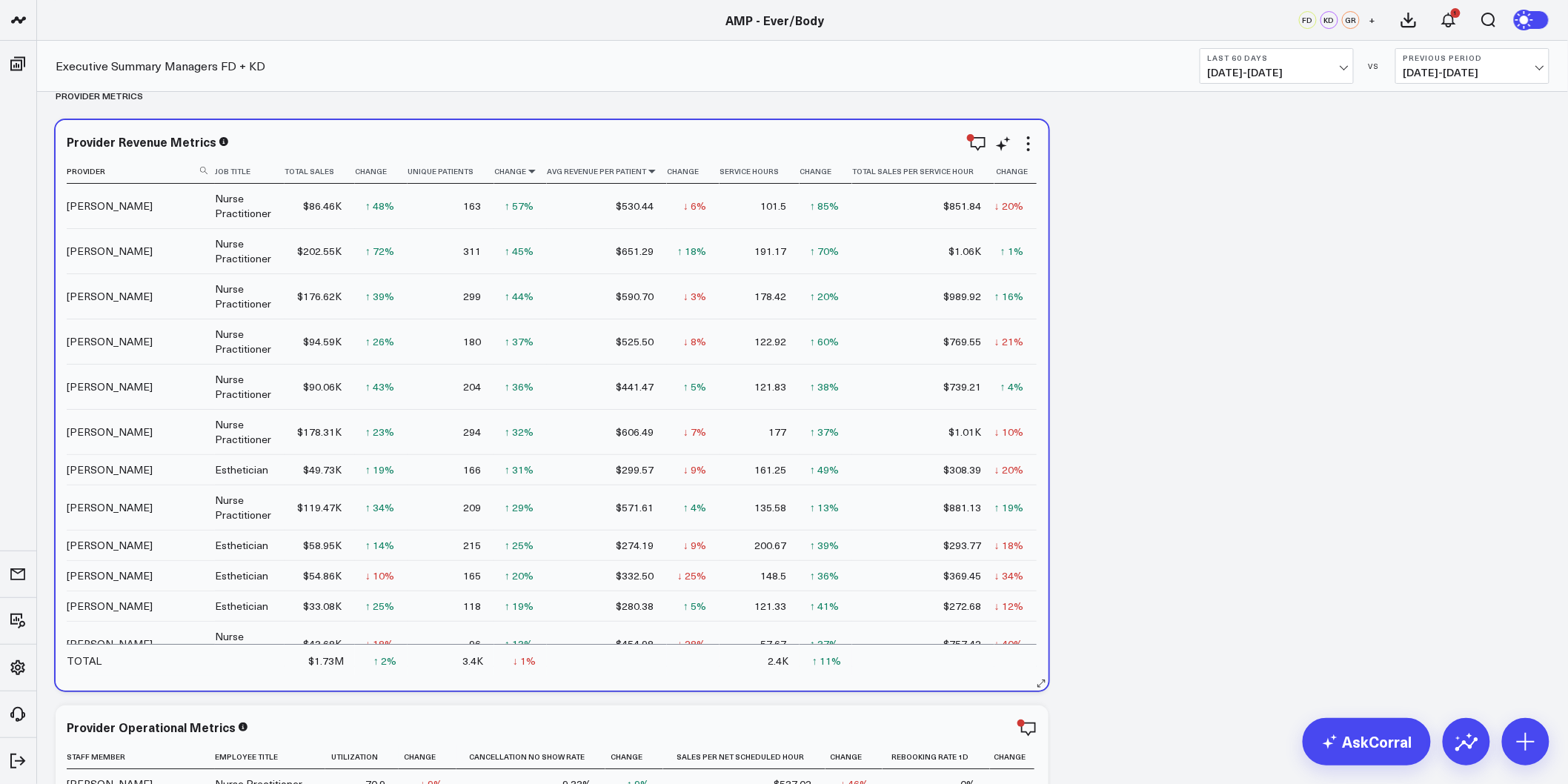
click at [649, 171] on icon at bounding box center [652, 171] width 12 height 9
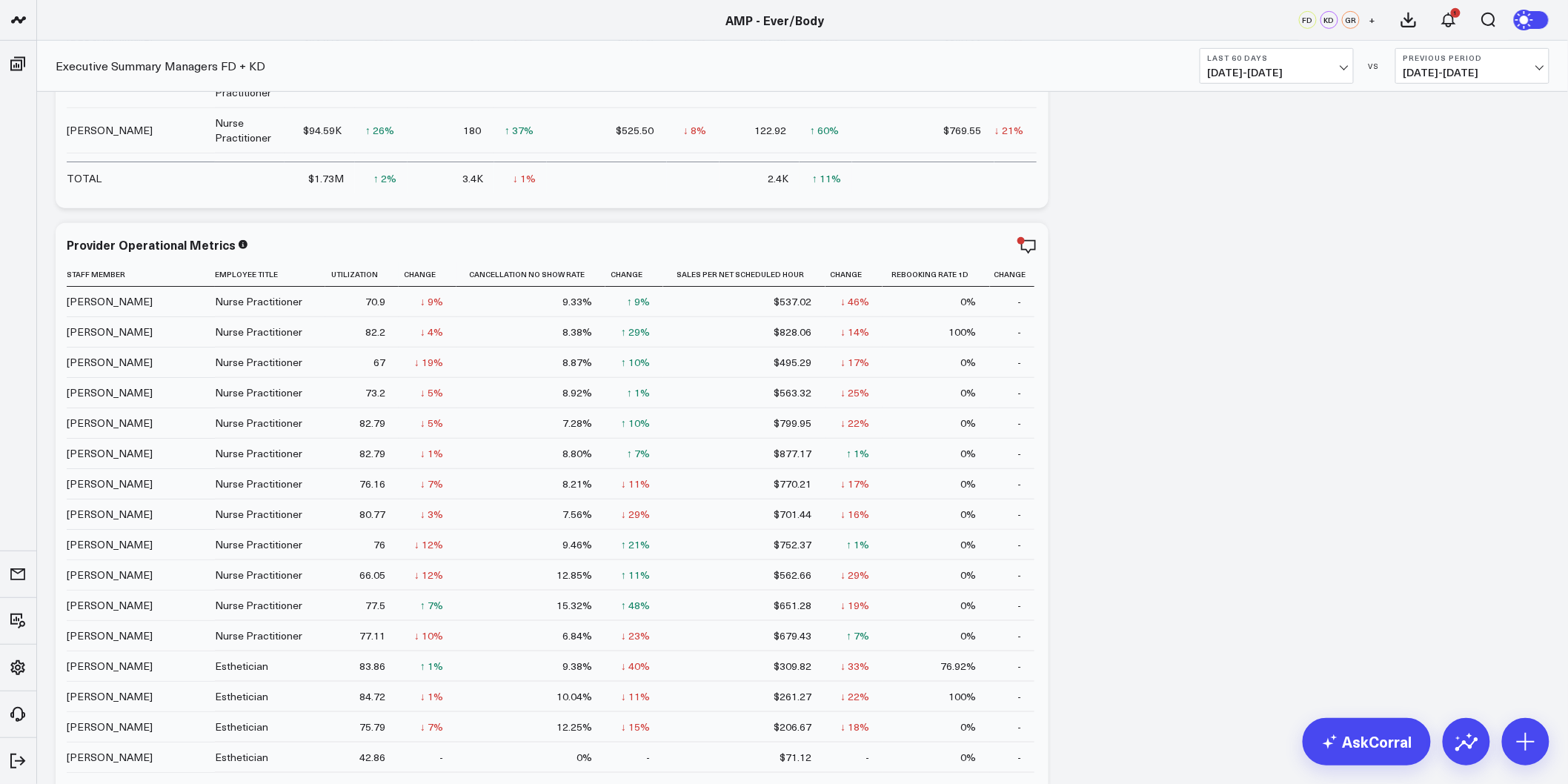
scroll to position [2716, 0]
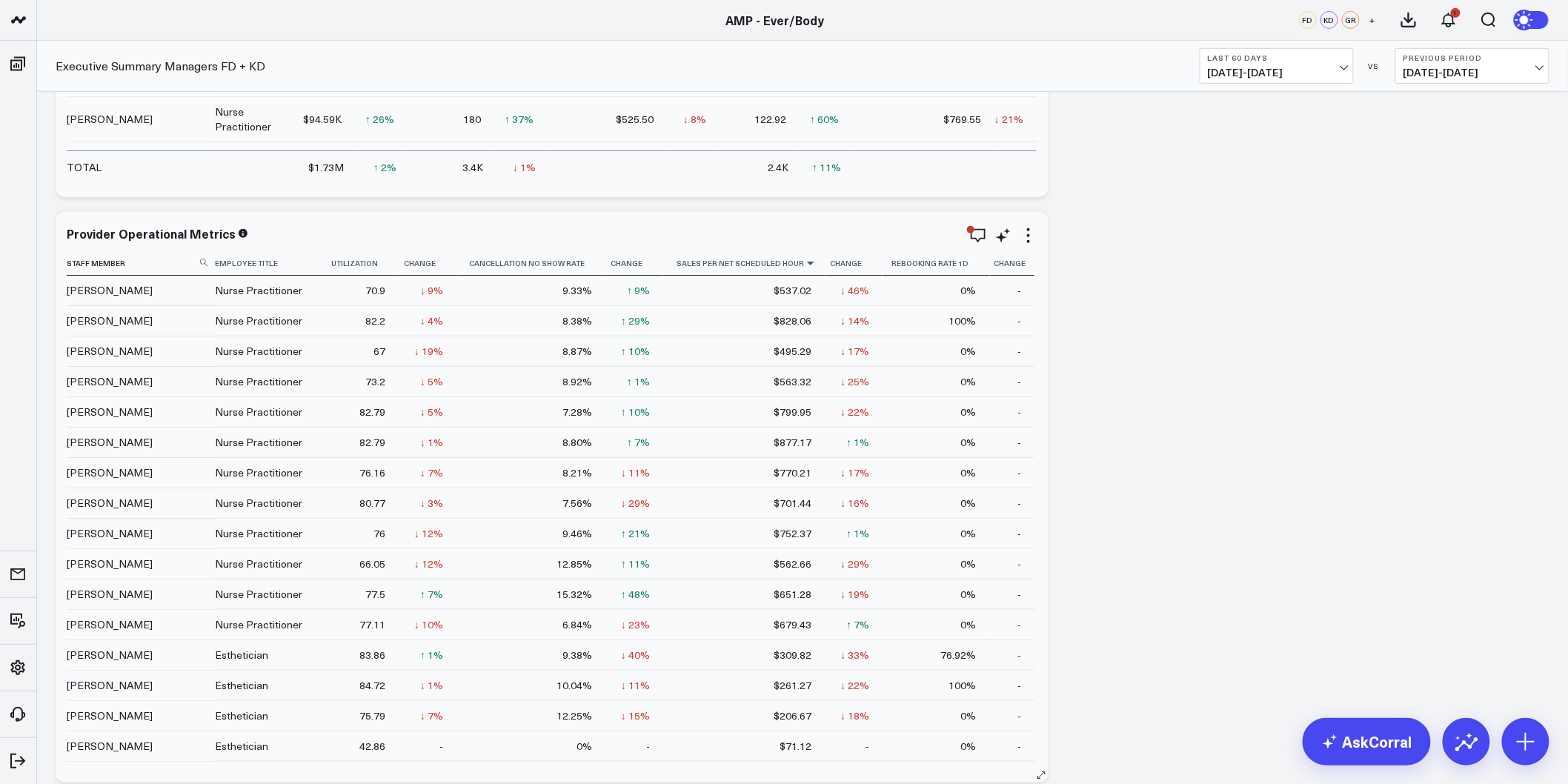
click at [805, 264] on icon at bounding box center [810, 263] width 12 height 9
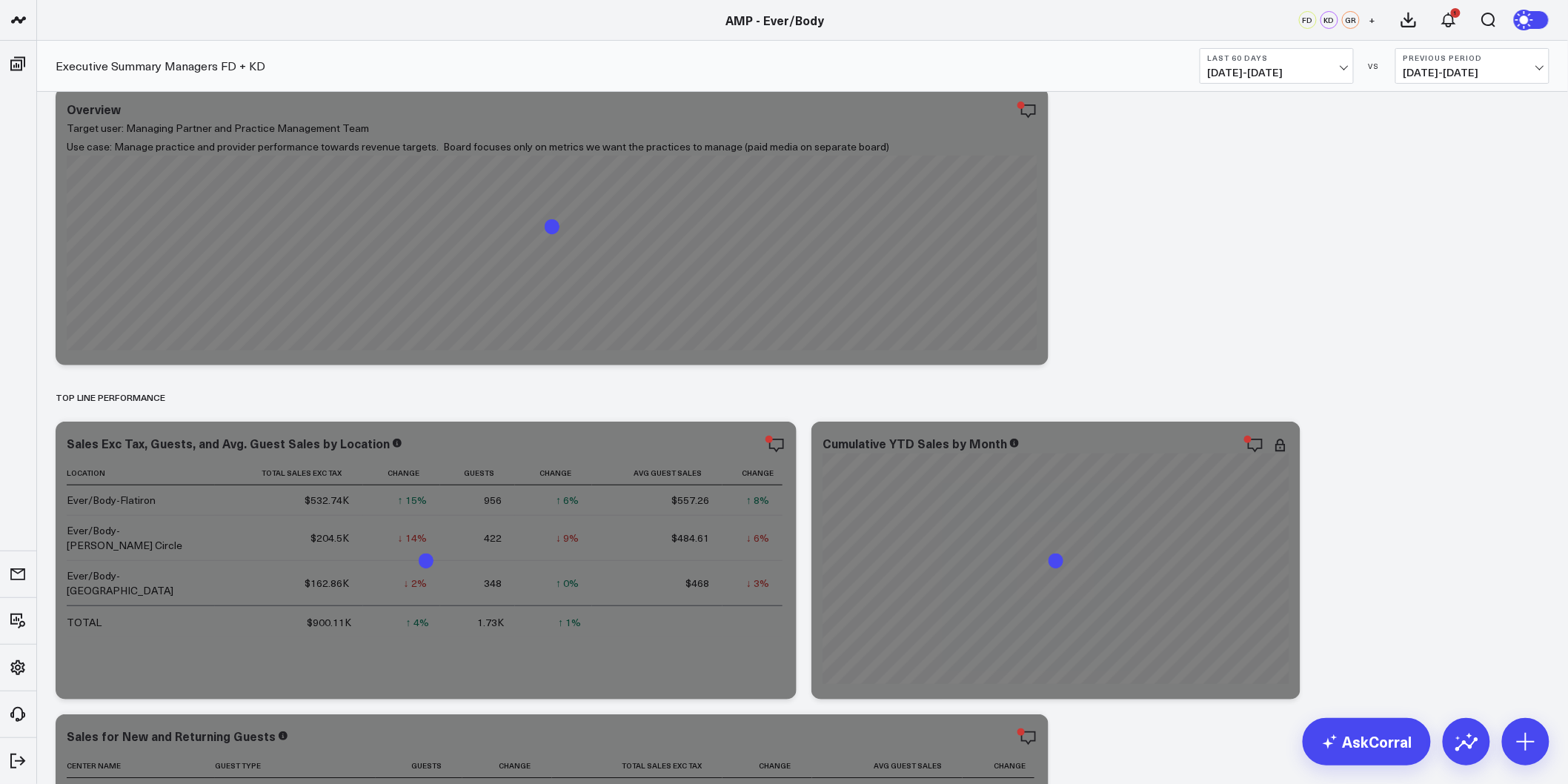
scroll to position [0, 0]
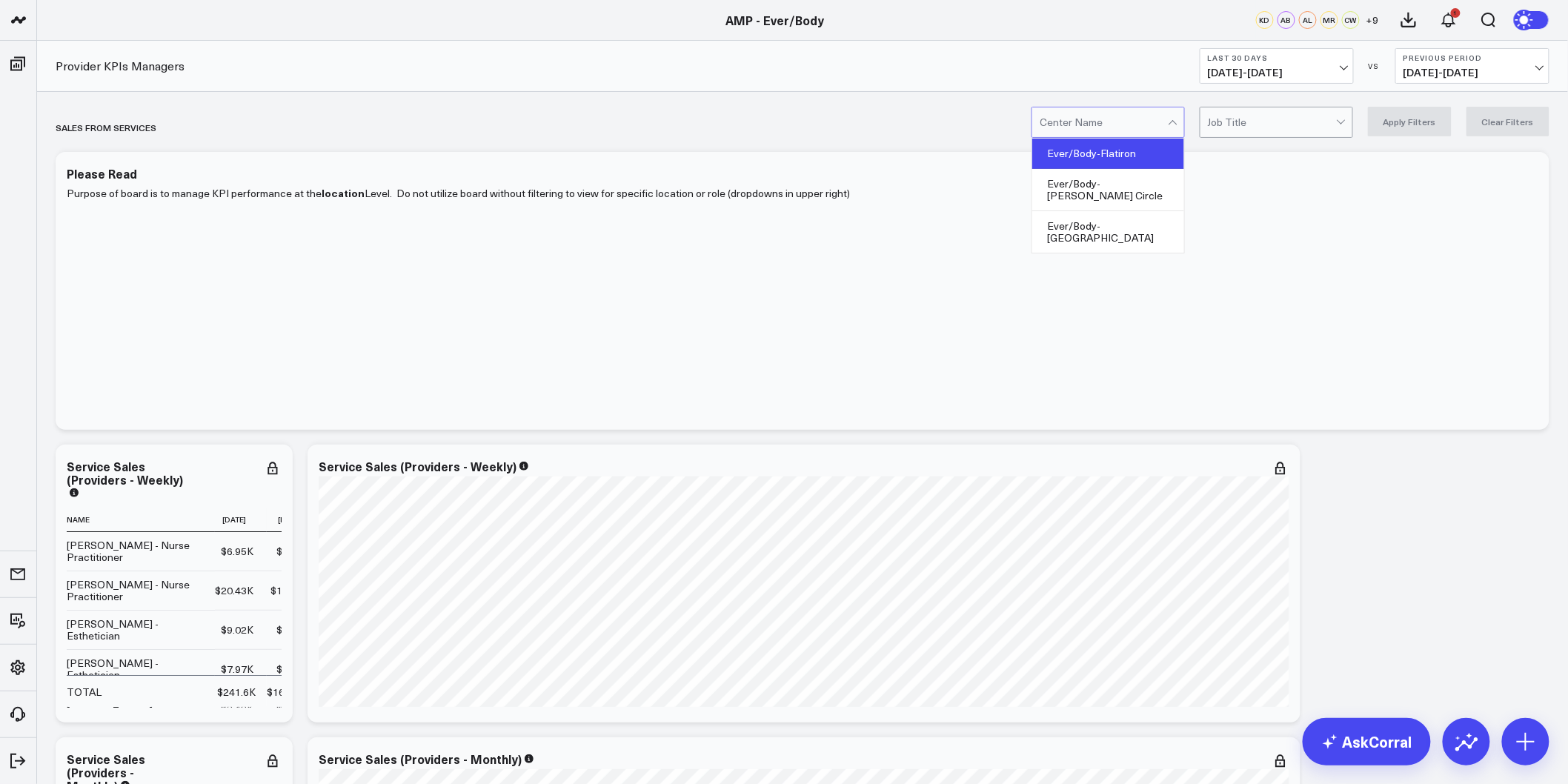
click at [1127, 145] on div "Ever/Body-Flatiron" at bounding box center [1108, 154] width 152 height 31
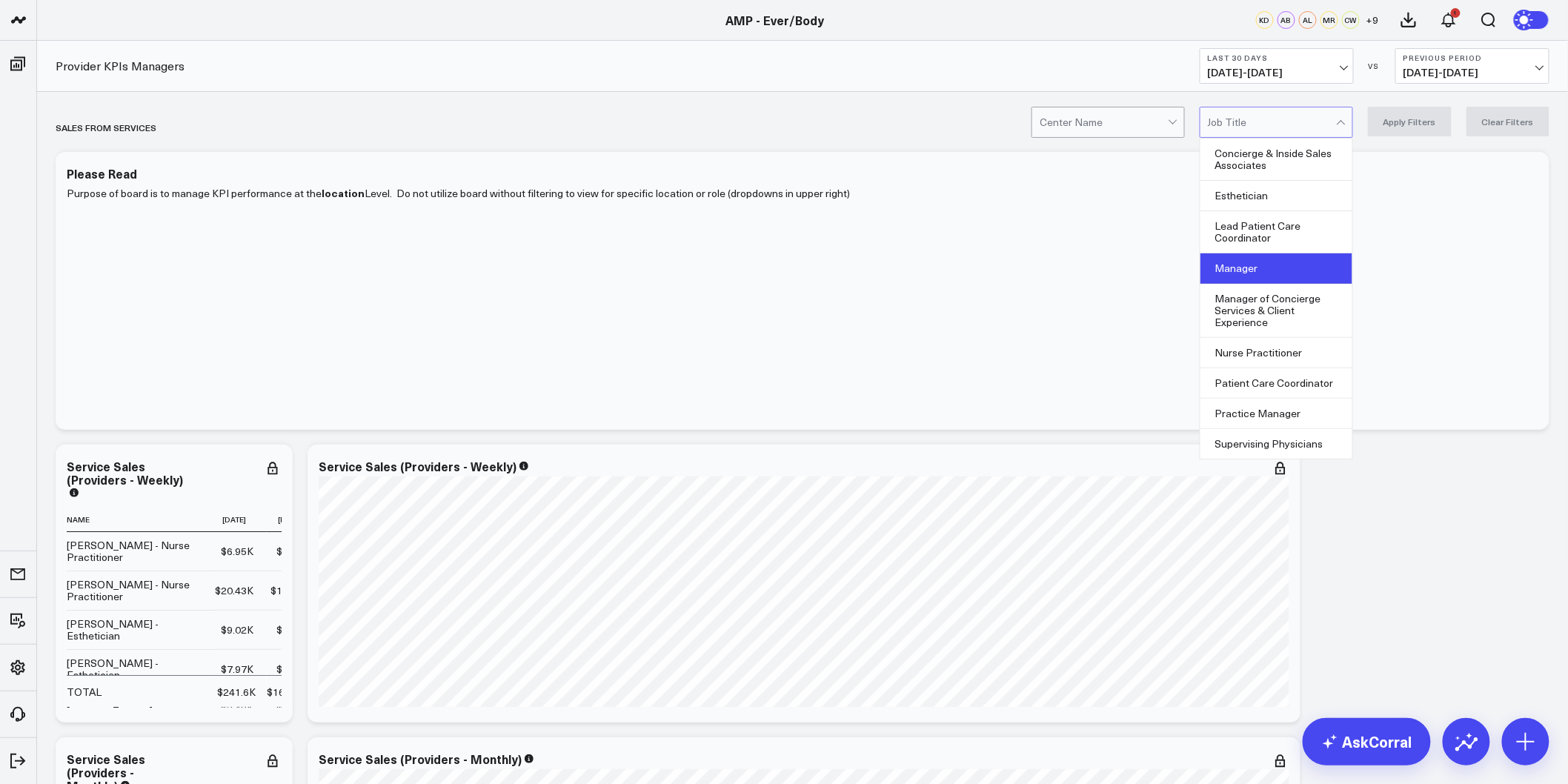
scroll to position [98, 0]
click at [1312, 338] on div "Nurse Practitioner" at bounding box center [1277, 354] width 152 height 31
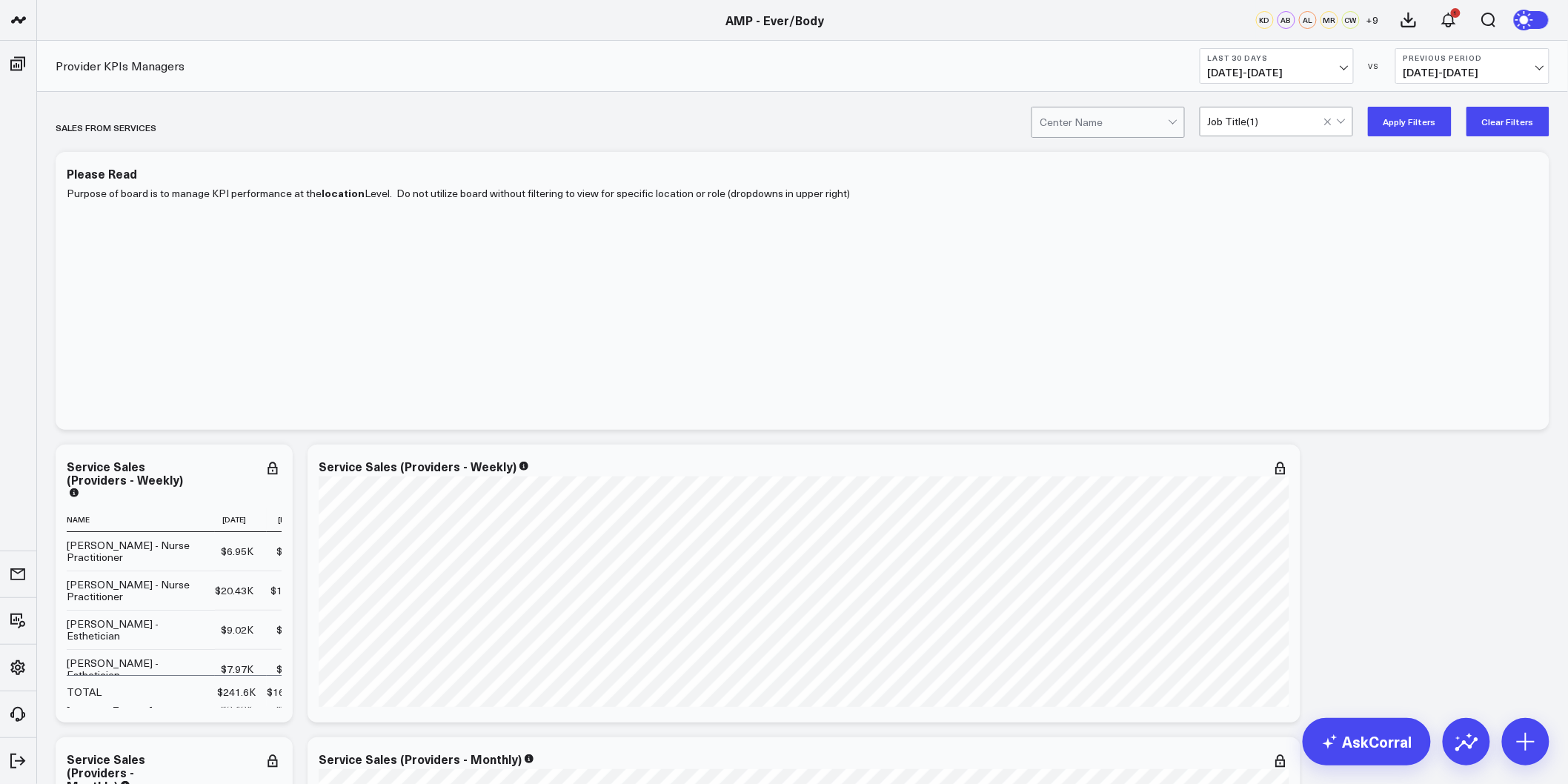
click at [1423, 128] on button "Apply Filters" at bounding box center [1409, 121] width 84 height 30
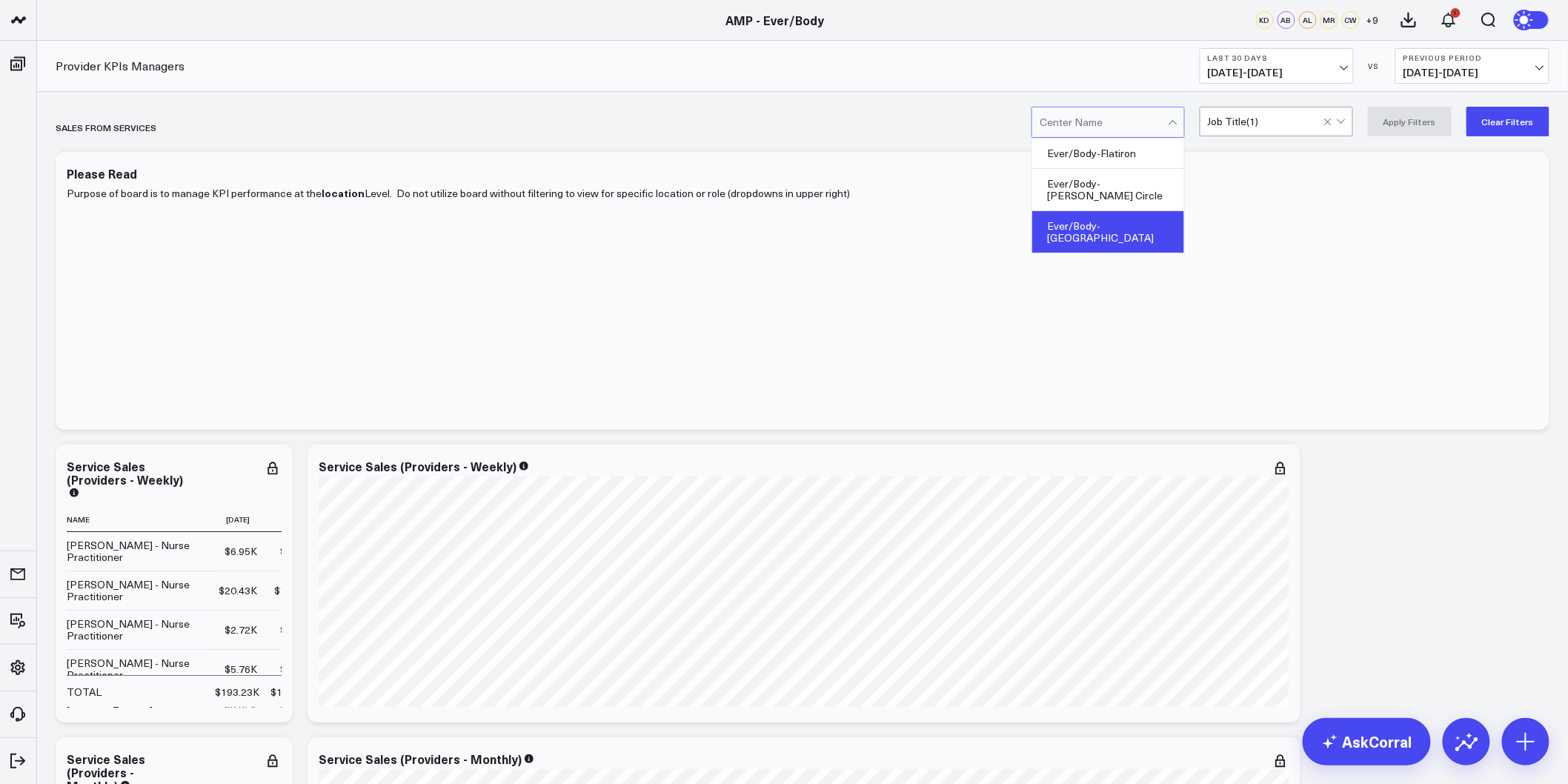
click at [1143, 211] on div "Ever/Body-[GEOGRAPHIC_DATA]" at bounding box center [1108, 232] width 152 height 42
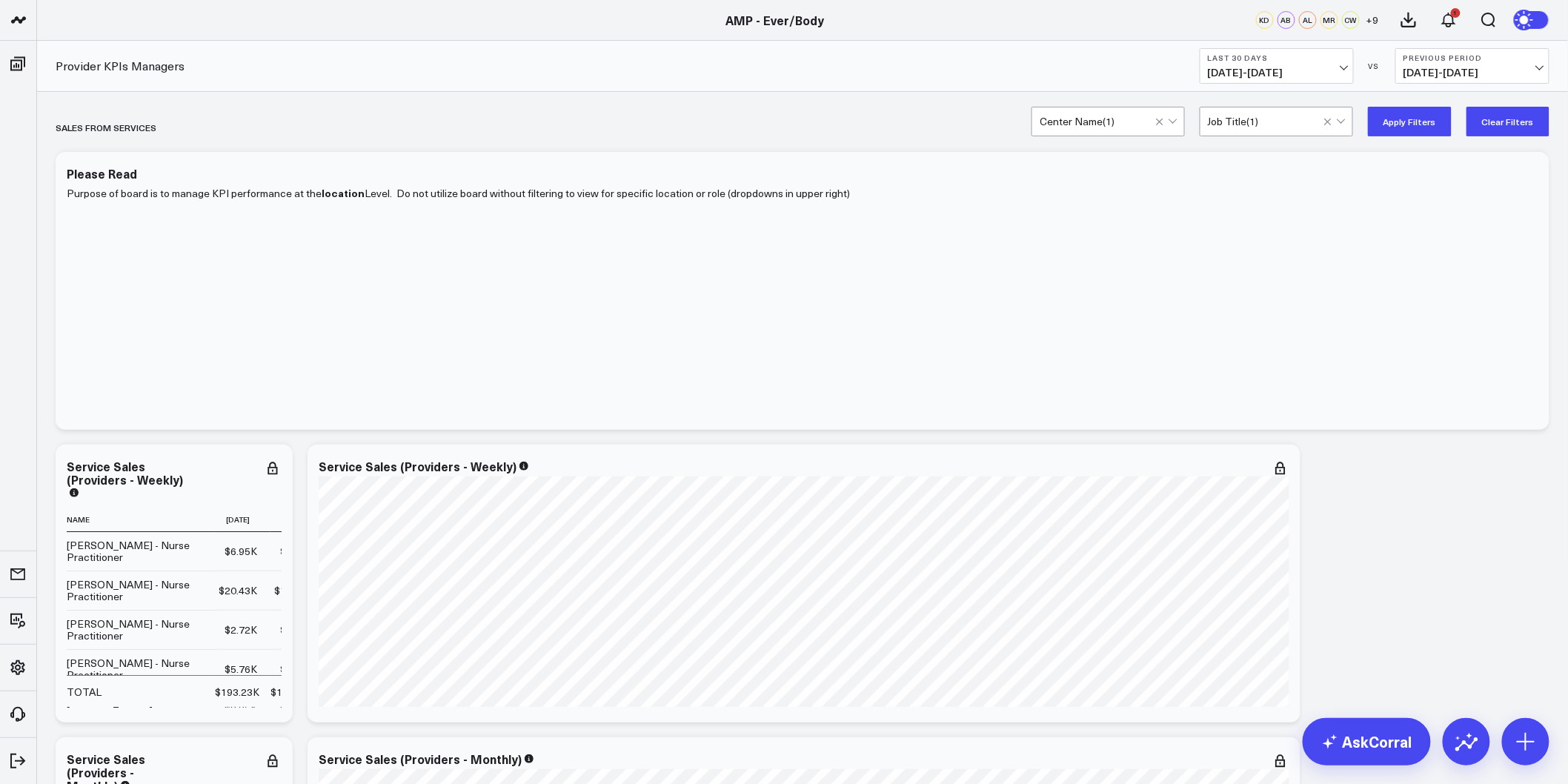
click at [1393, 108] on button "Apply Filters" at bounding box center [1409, 121] width 84 height 30
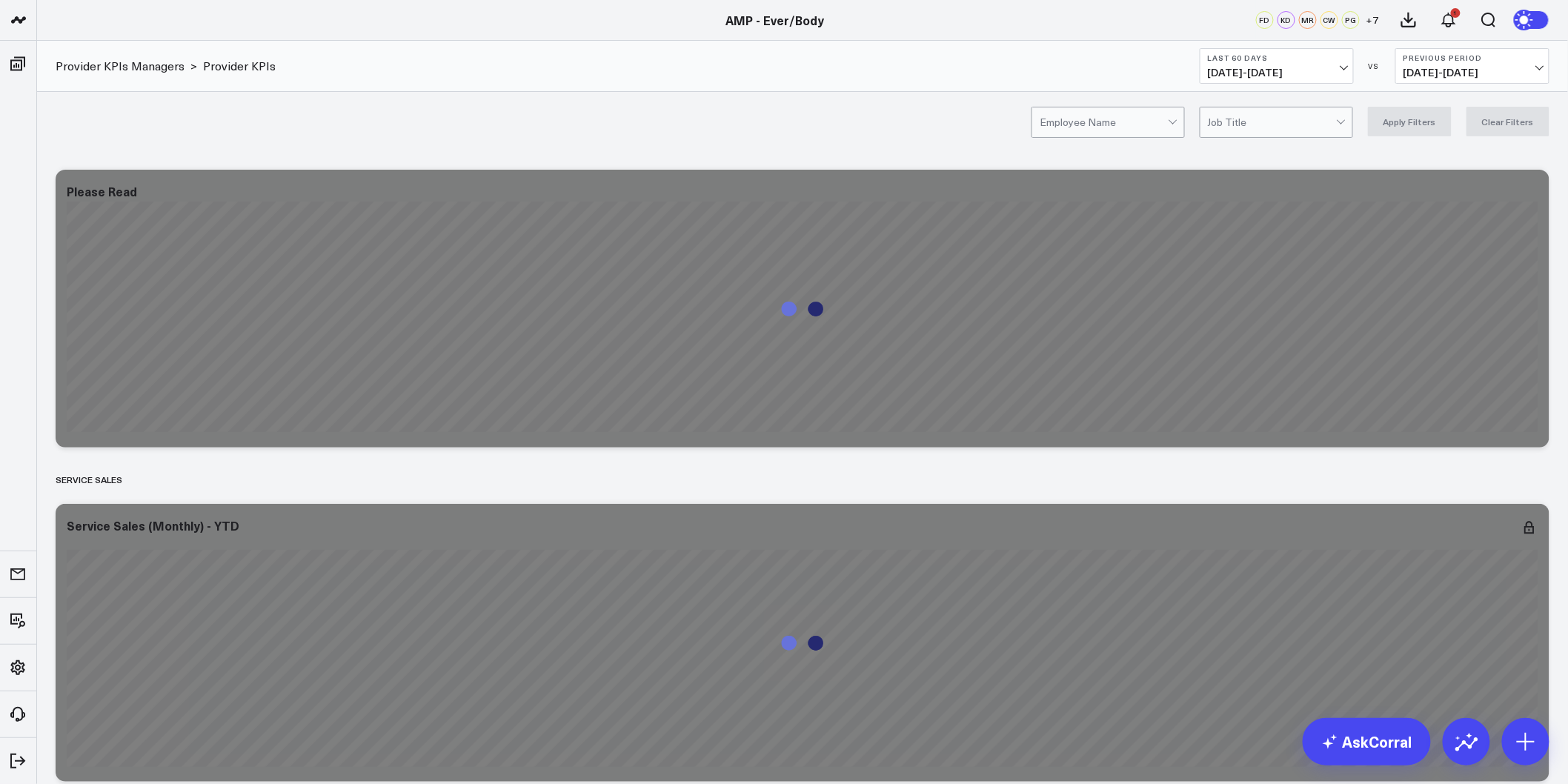
click at [1338, 63] on button "Last 60 Days [DATE] - [DATE]" at bounding box center [1277, 66] width 154 height 35
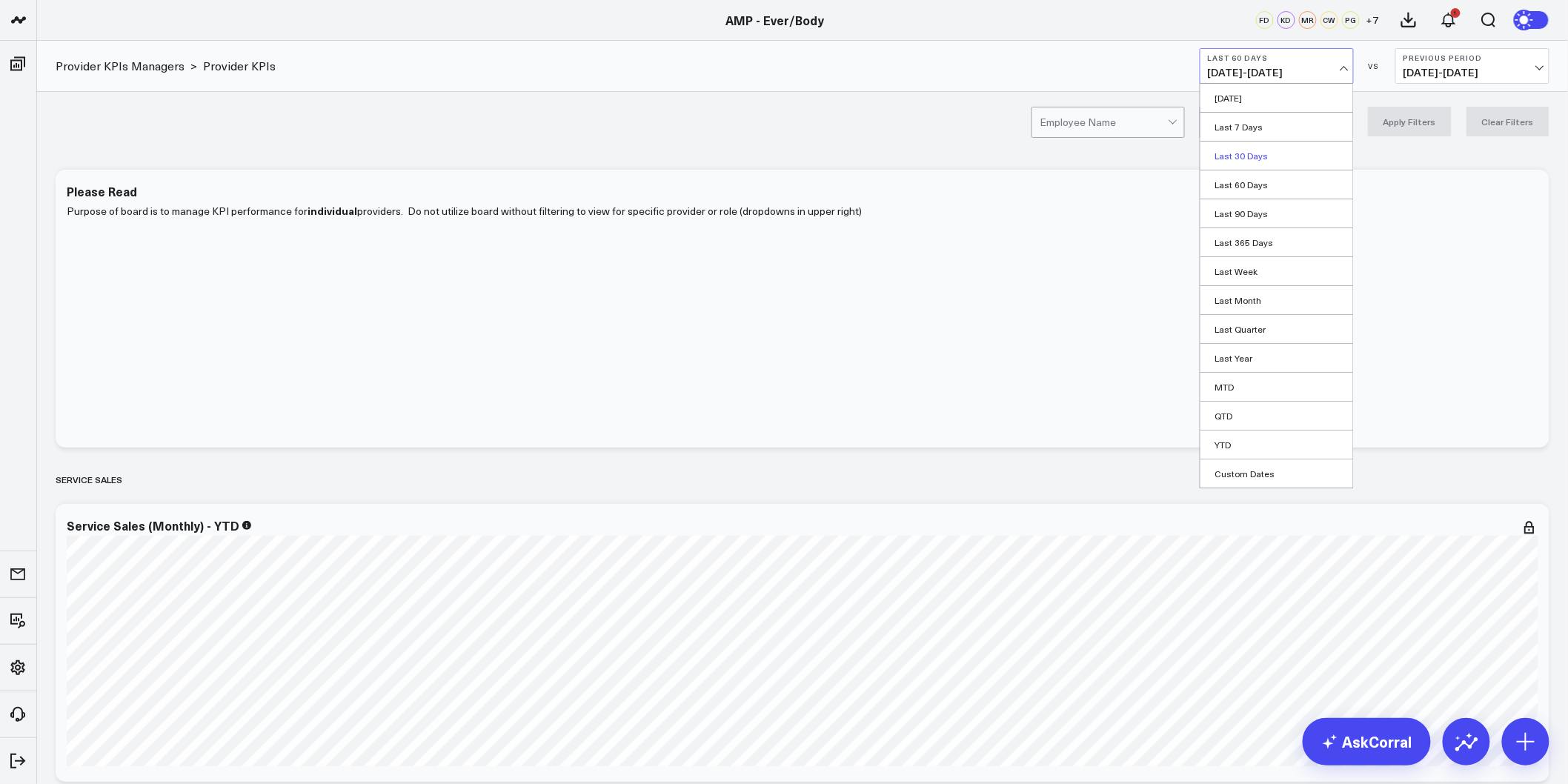
click at [1257, 161] on link "Last 30 Days" at bounding box center [1277, 155] width 153 height 28
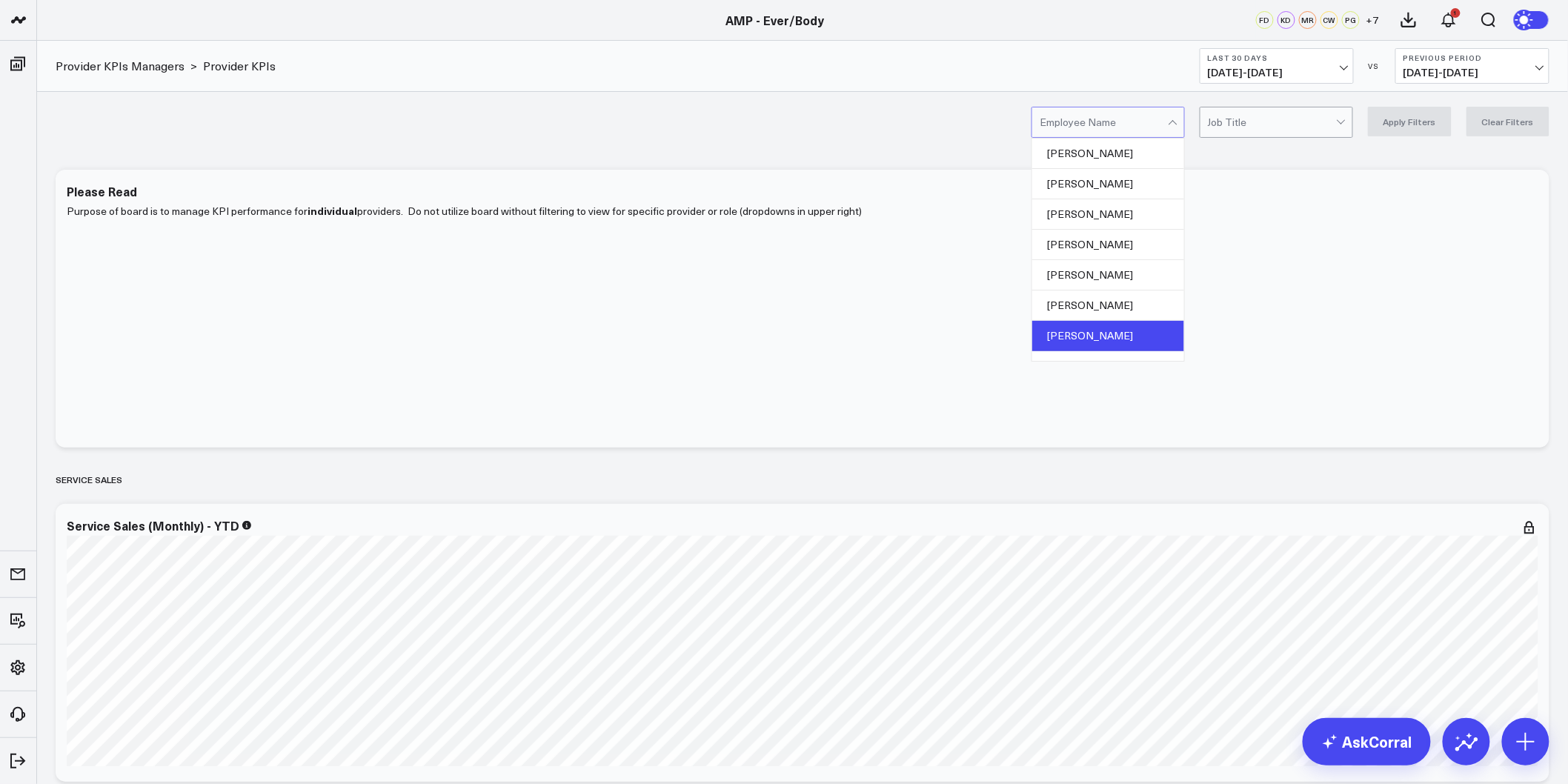
click at [1101, 327] on div "Christopher Blaisdell" at bounding box center [1108, 336] width 152 height 31
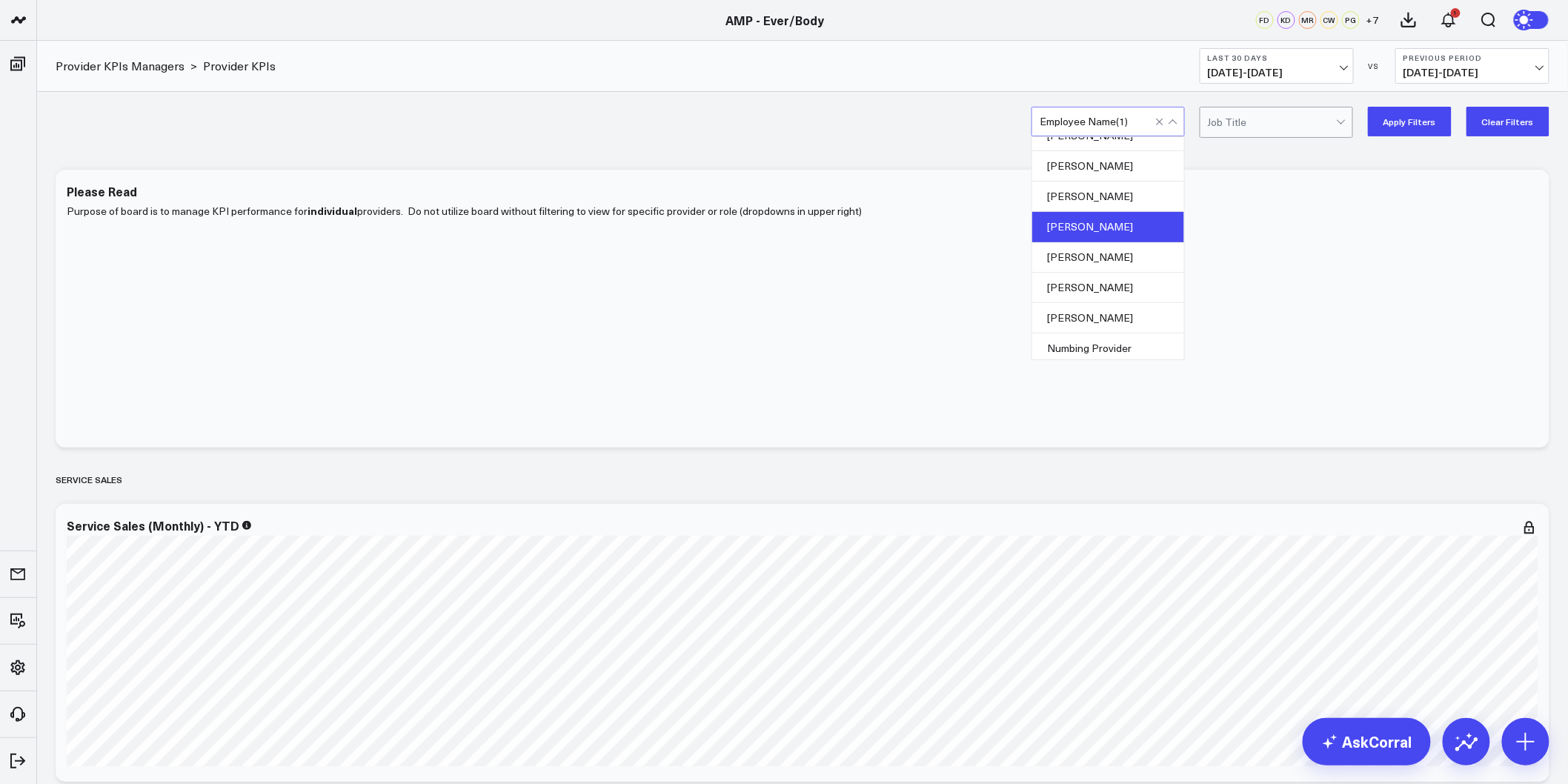
click at [1102, 238] on div "Julie Skowronski" at bounding box center [1108, 228] width 152 height 31
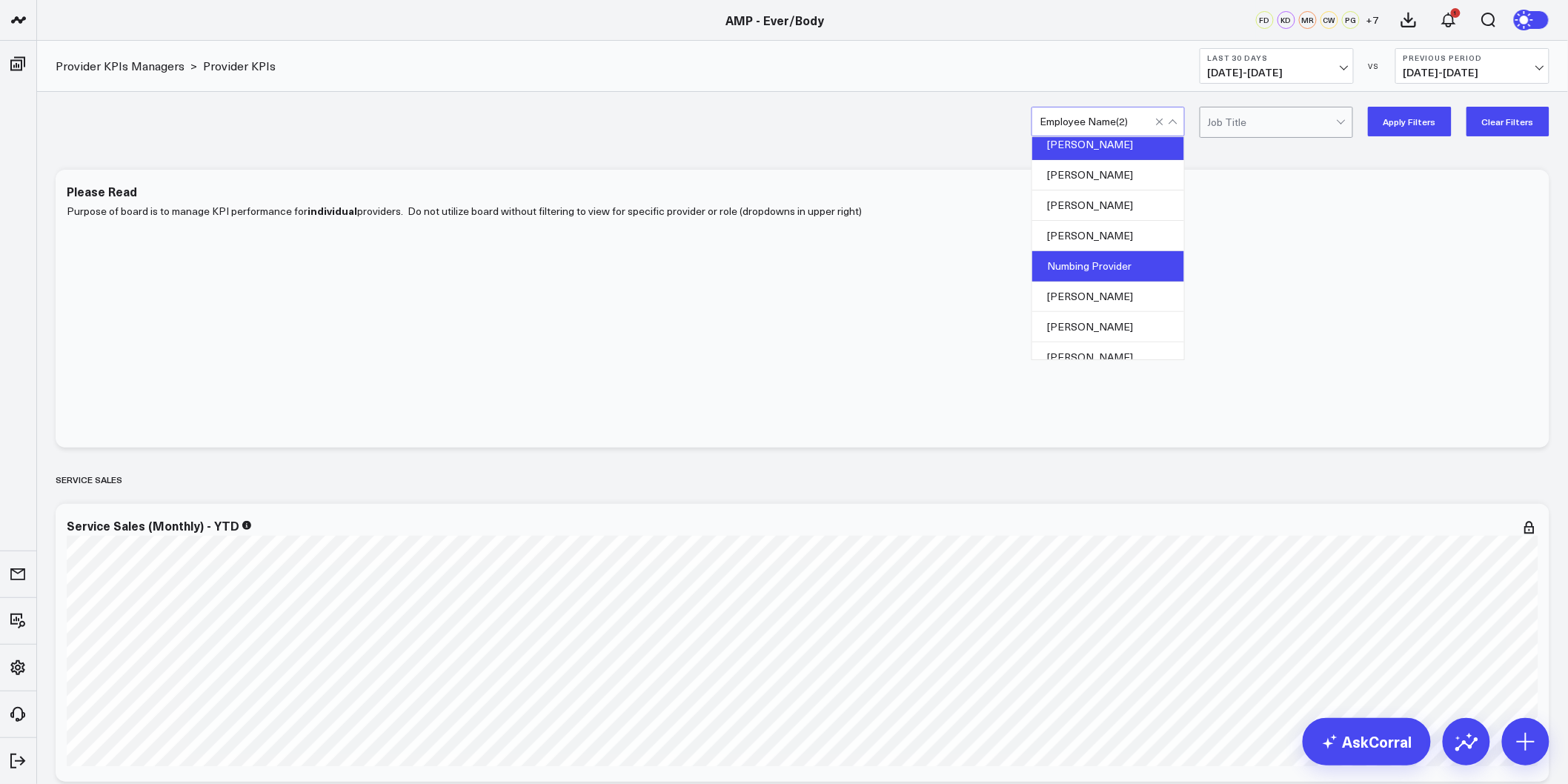
scroll to position [507, 0]
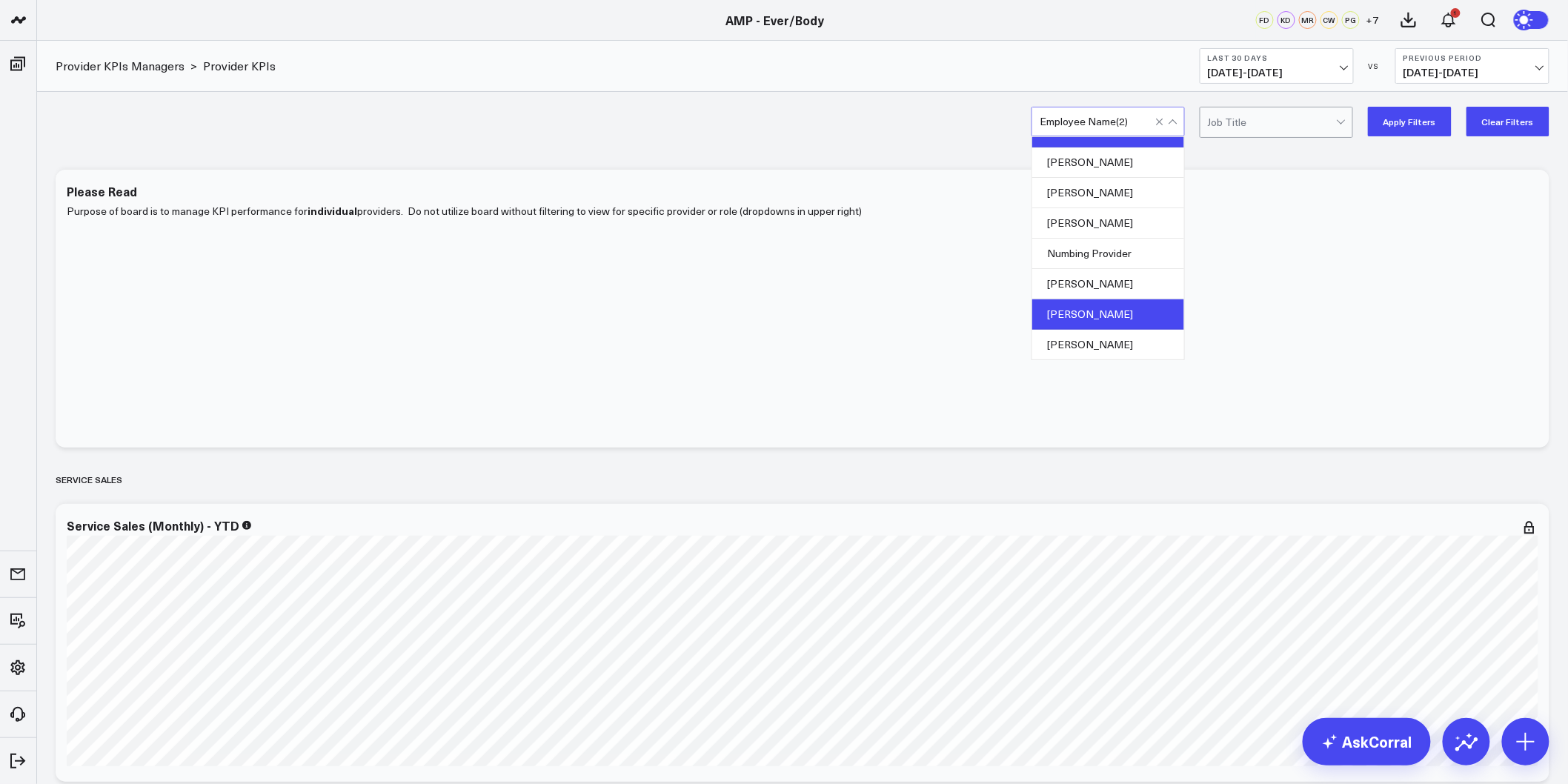
click at [1119, 315] on div "Thomas McCauley" at bounding box center [1108, 314] width 152 height 31
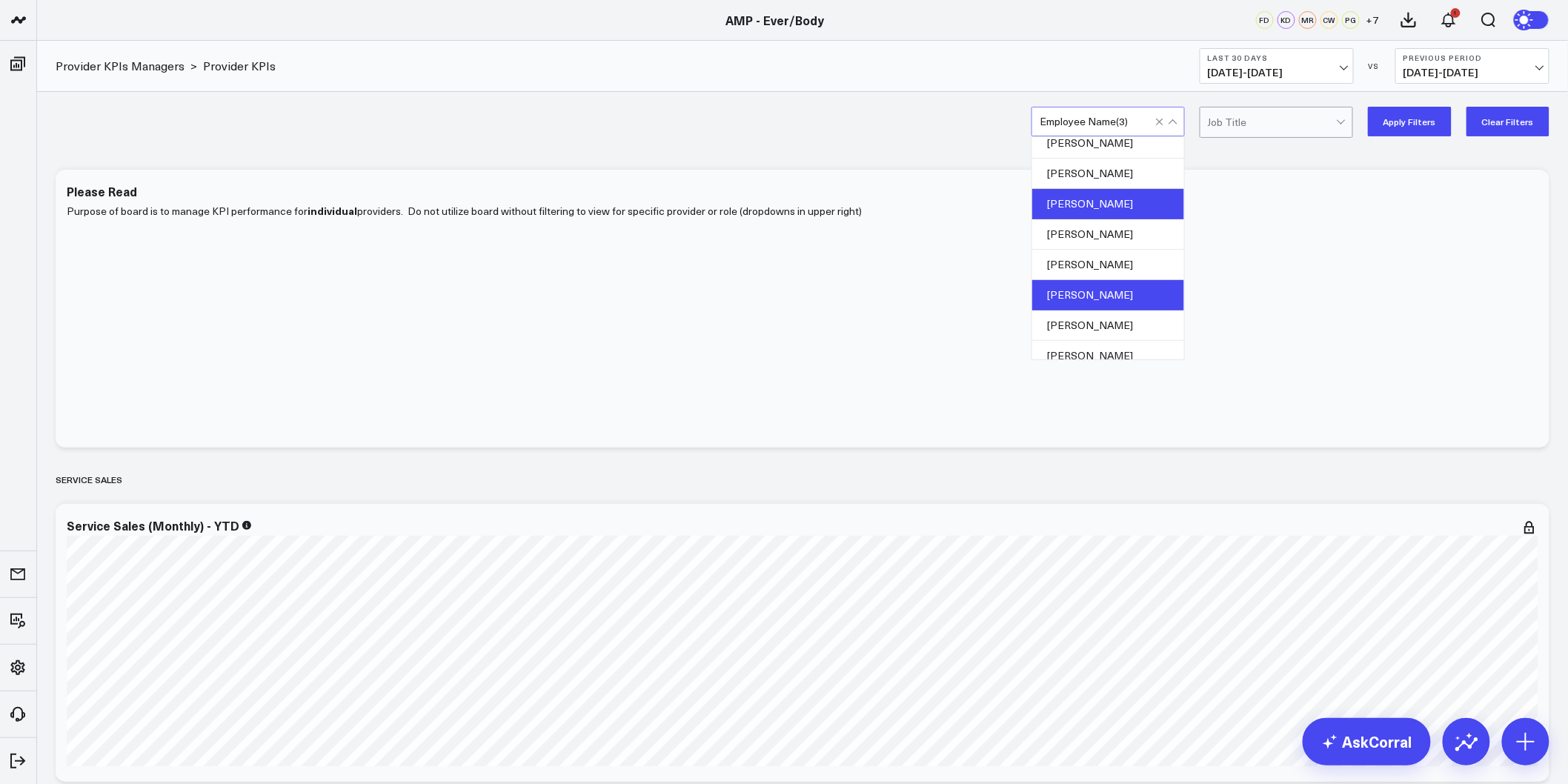
click at [1104, 208] on div "Janna Sheire" at bounding box center [1108, 204] width 152 height 31
click at [1410, 119] on button "Apply Filters" at bounding box center [1409, 121] width 84 height 30
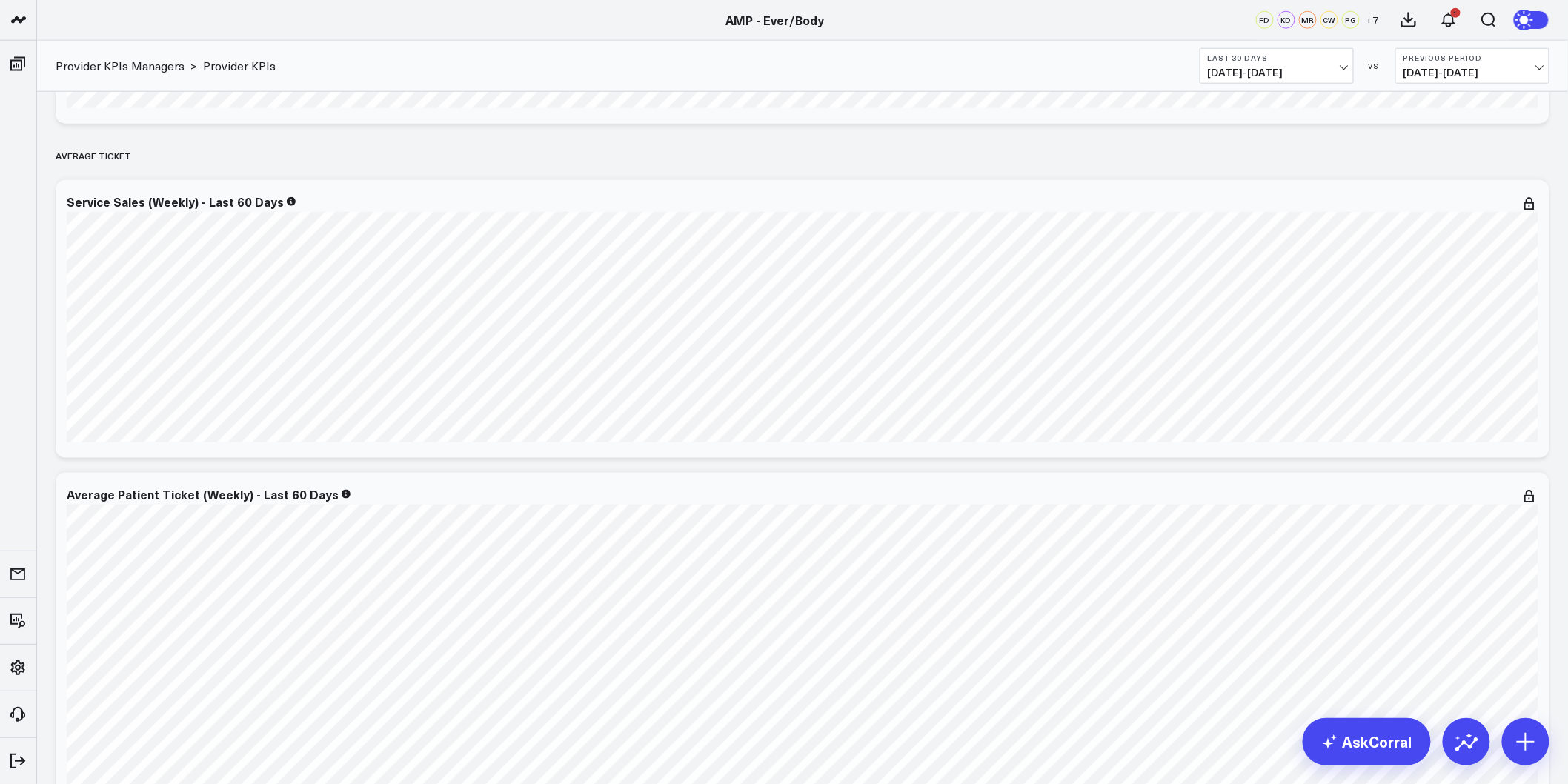
scroll to position [329, 0]
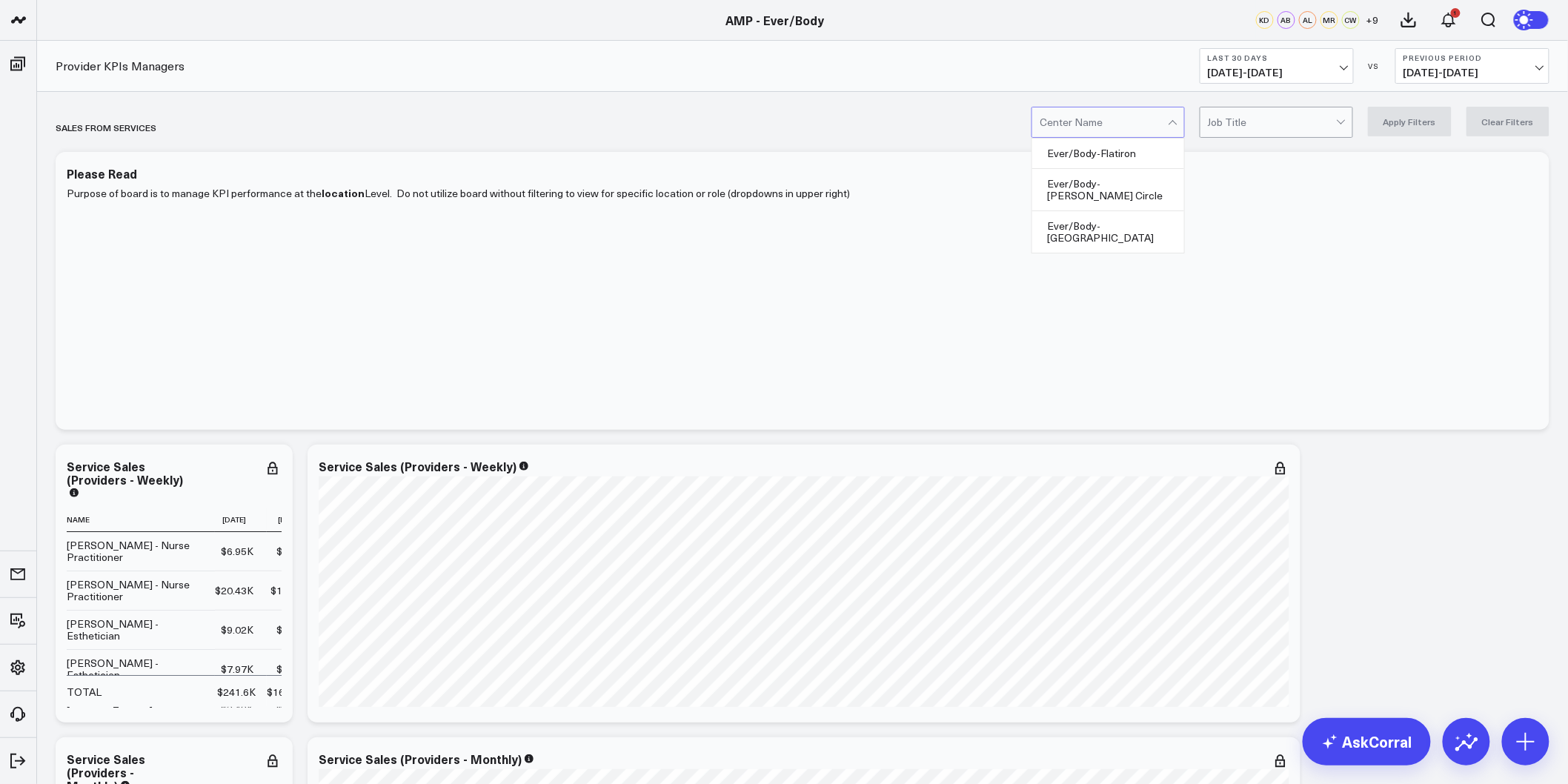
click at [1210, 127] on div "Job Title" at bounding box center [1277, 122] width 154 height 31
drag, startPoint x: 1122, startPoint y: 205, endPoint x: 1256, endPoint y: 179, distance: 136.5
click at [1124, 211] on div "Ever/Body-[GEOGRAPHIC_DATA]" at bounding box center [1108, 232] width 152 height 42
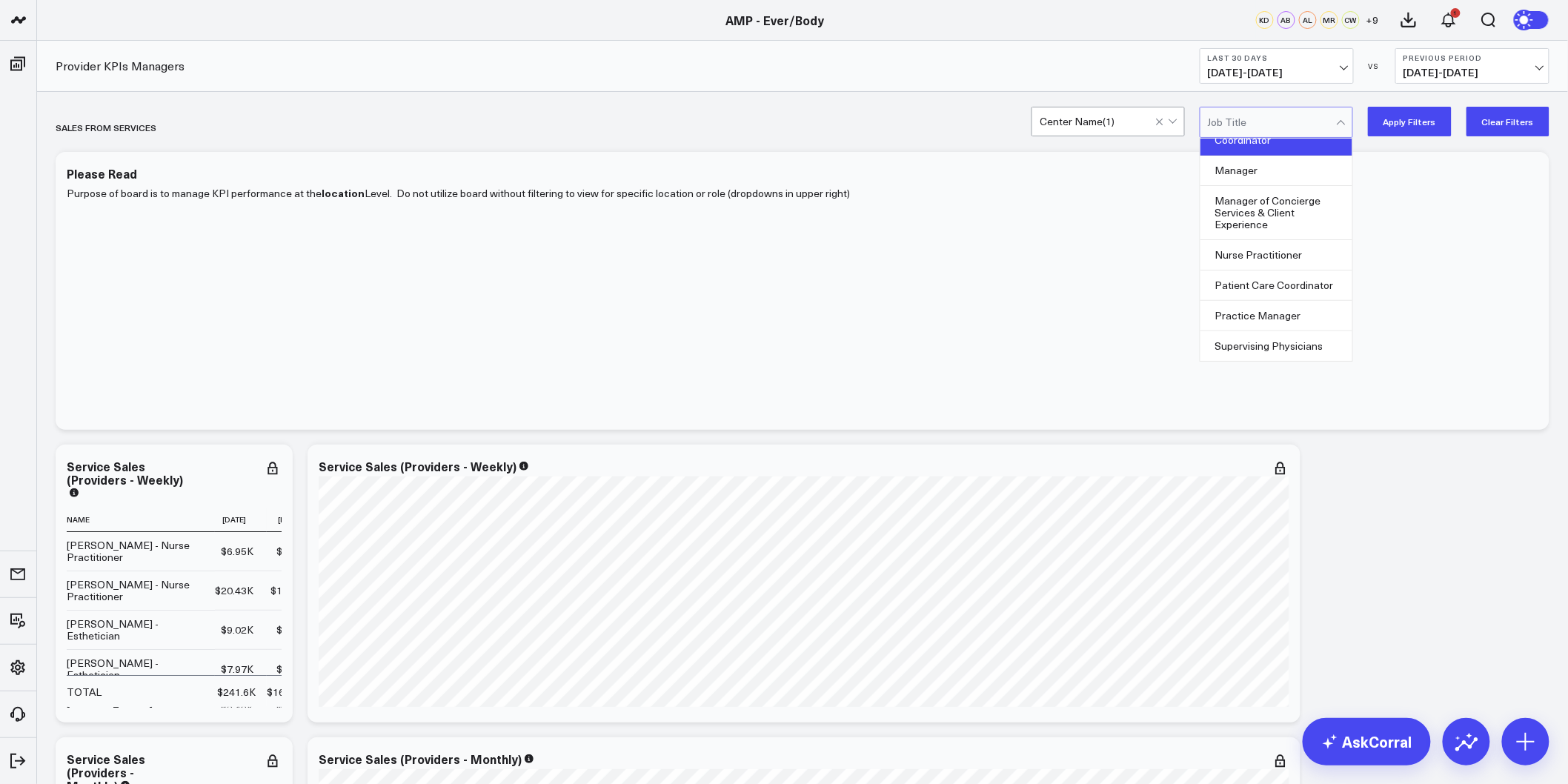
scroll to position [98, 0]
click at [1273, 255] on div "Nurse Practitioner" at bounding box center [1277, 255] width 152 height 31
click at [1423, 127] on button "Apply Filters" at bounding box center [1409, 121] width 84 height 30
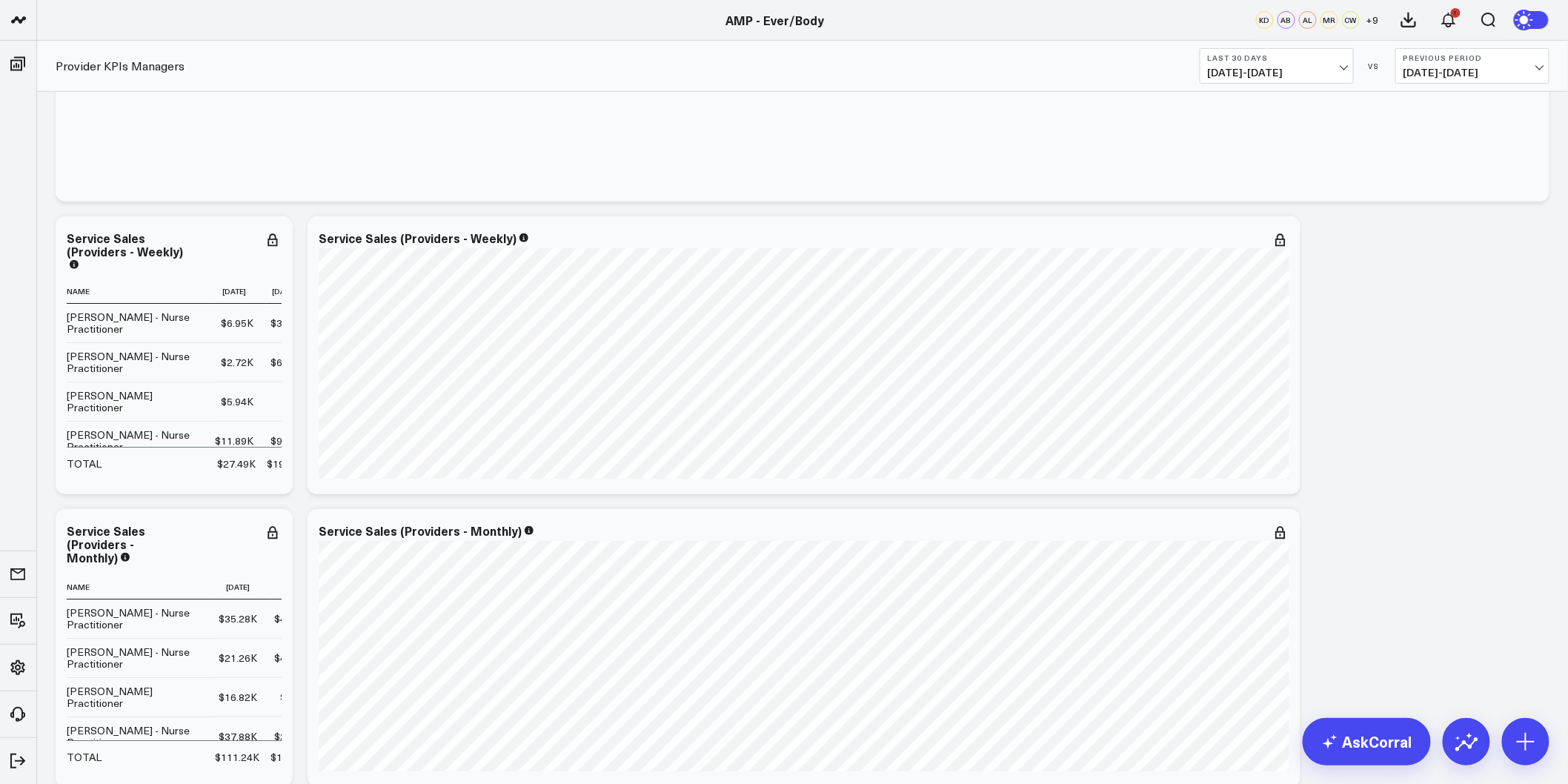
scroll to position [247, 0]
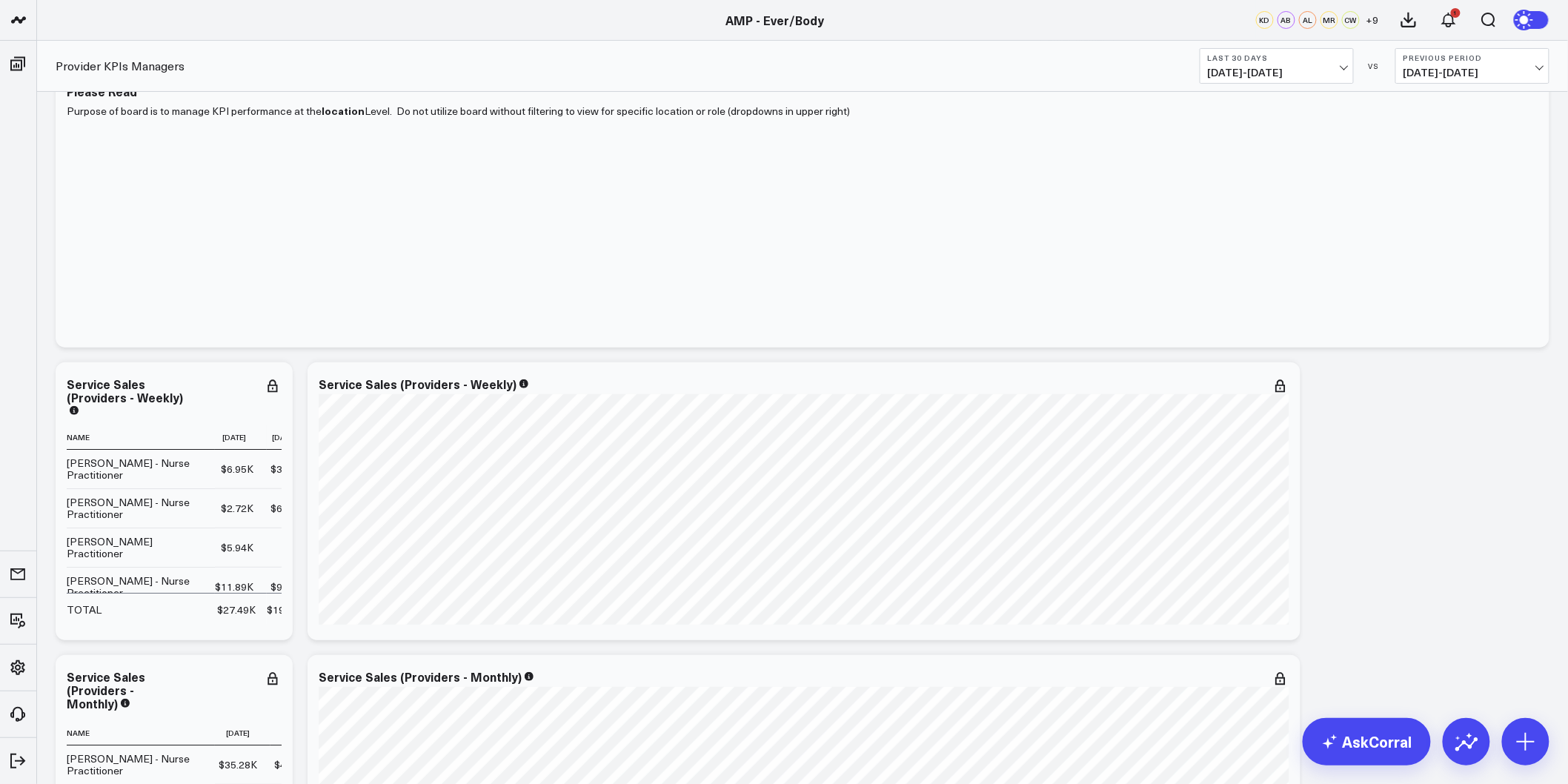
scroll to position [0, 0]
